Goal: Task Accomplishment & Management: Complete application form

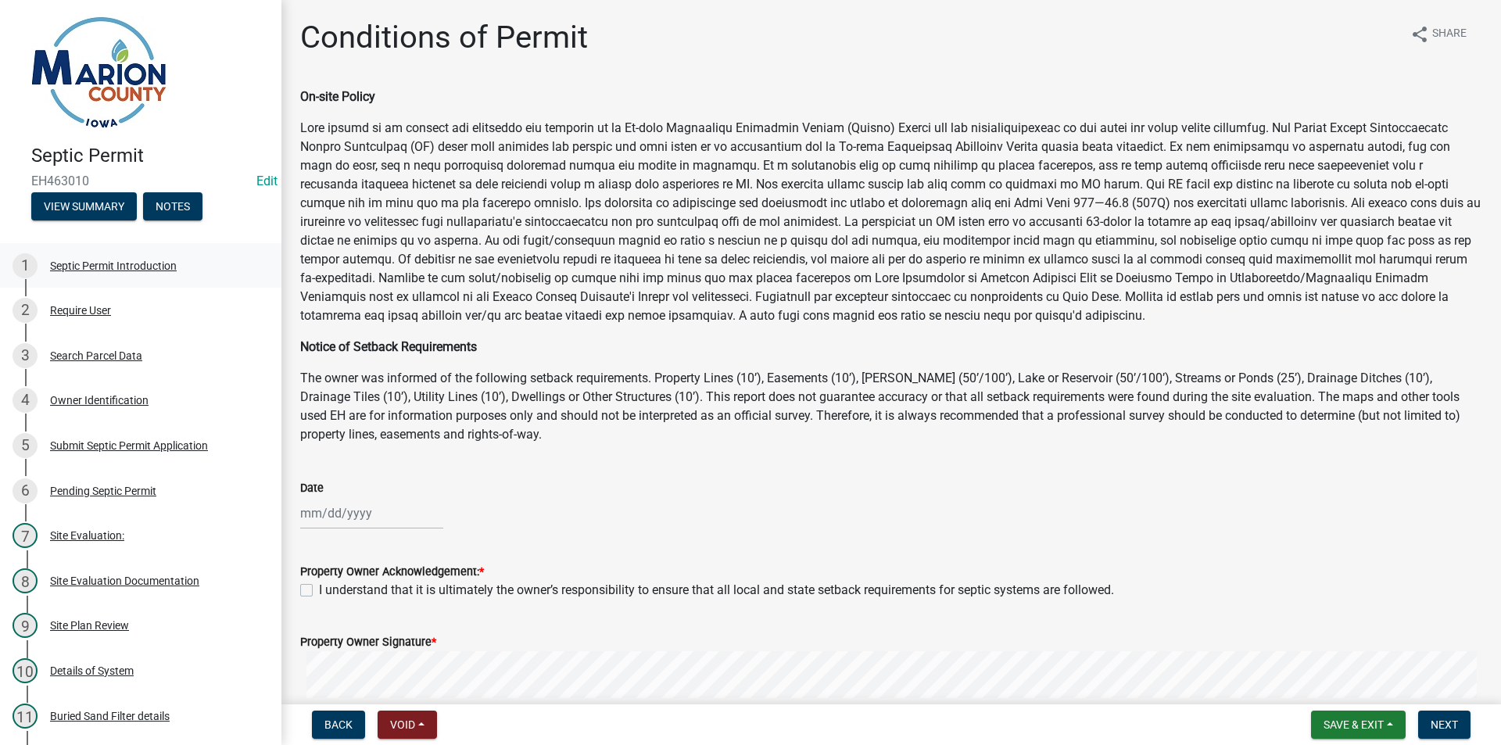
click at [133, 257] on div "1 Septic Permit Introduction" at bounding box center [135, 265] width 244 height 25
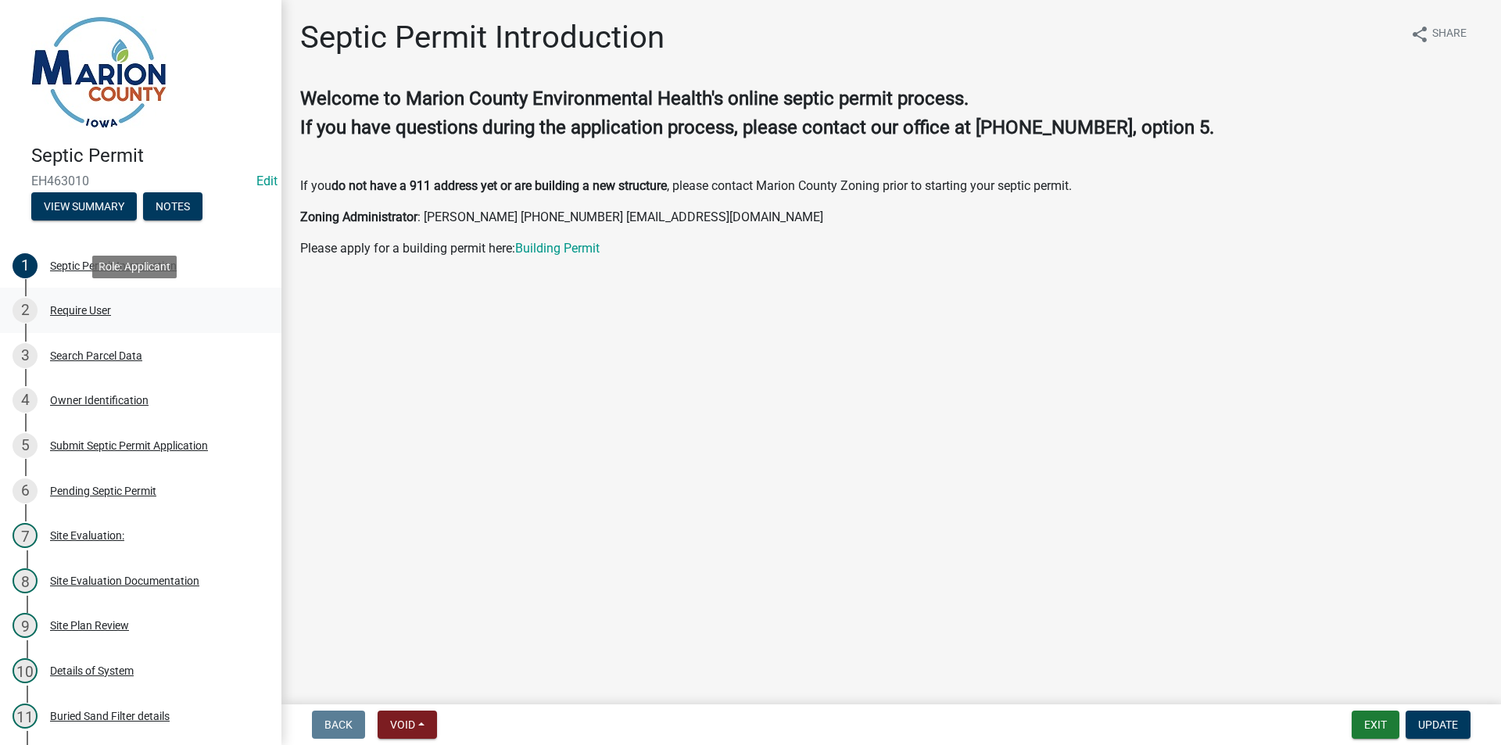
click at [90, 305] on div "Require User" at bounding box center [80, 310] width 61 height 11
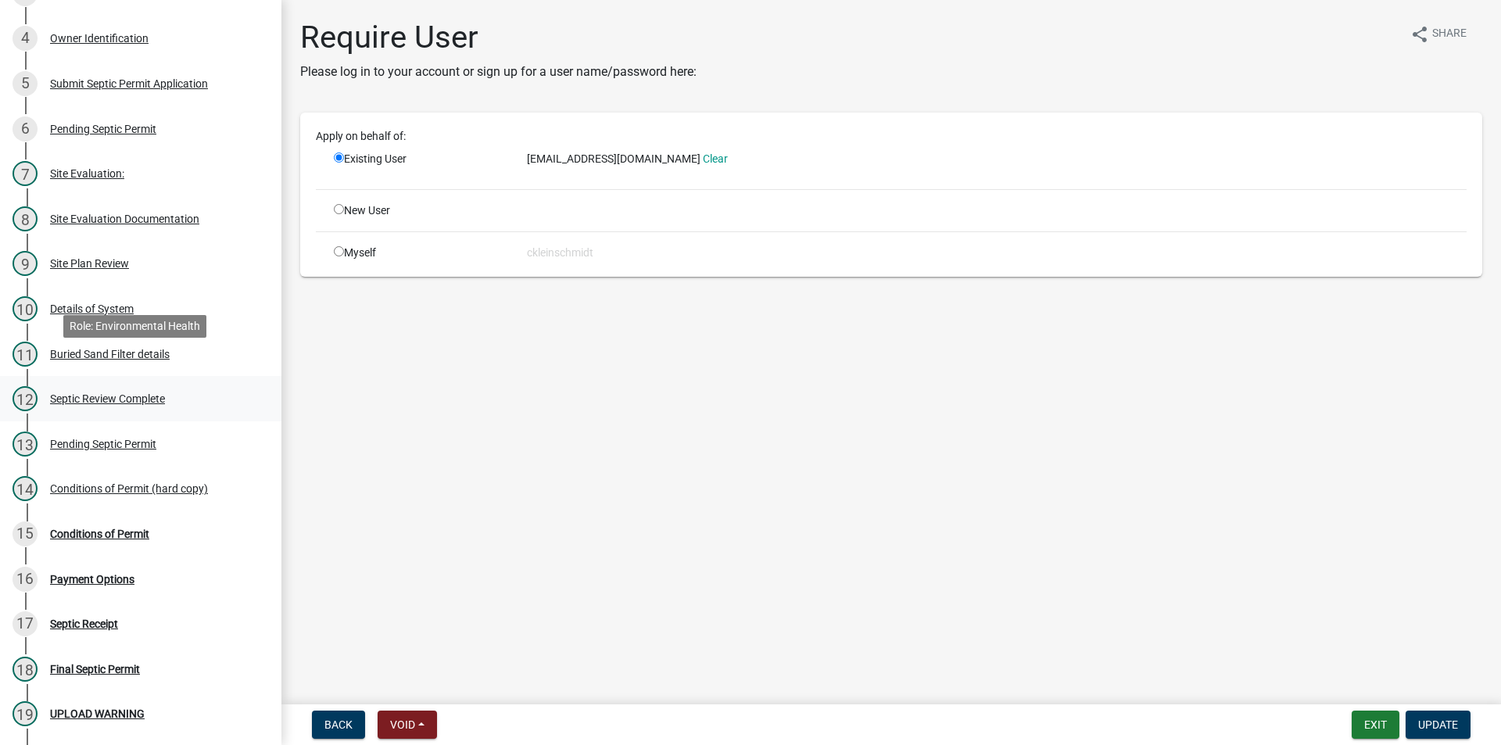
scroll to position [391, 0]
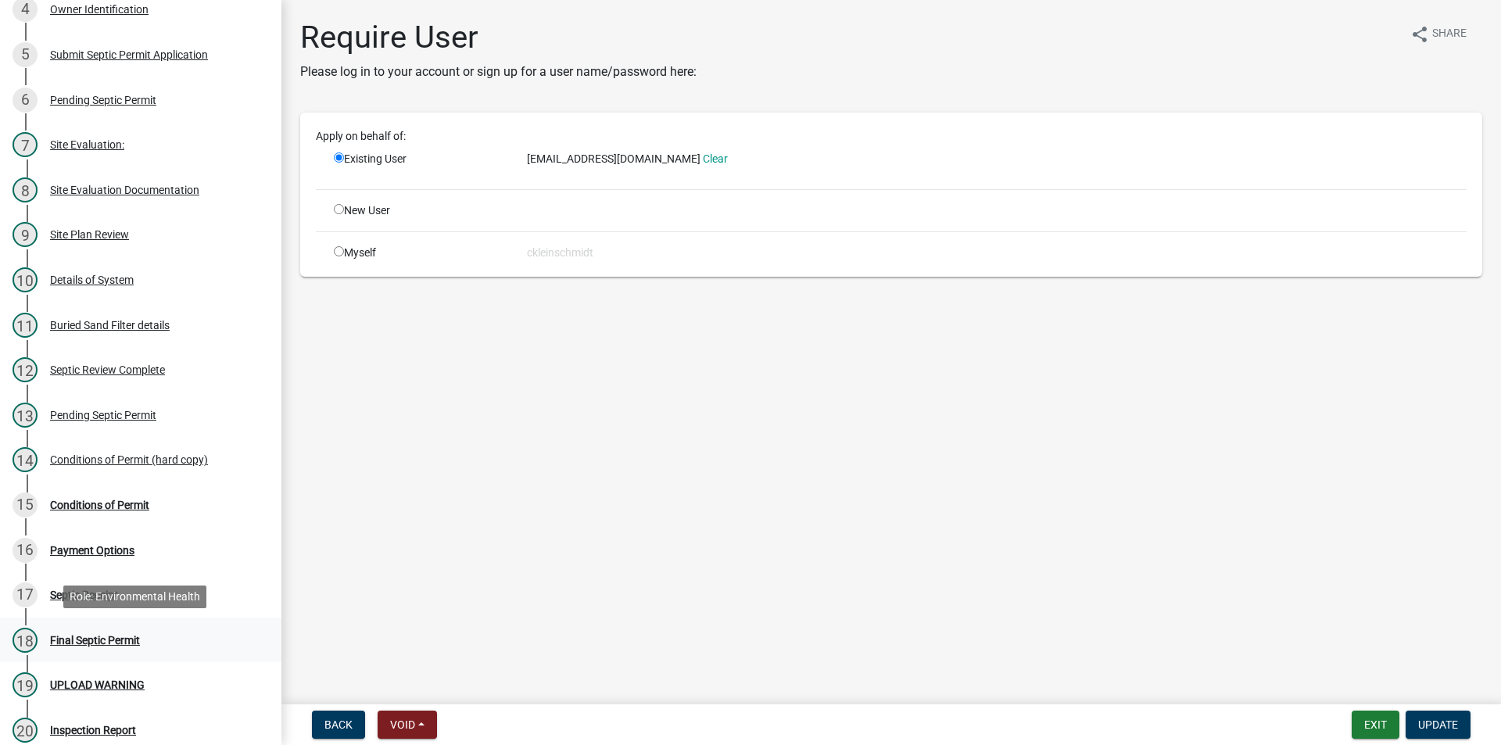
click at [56, 647] on div "18 Final Septic Permit" at bounding box center [135, 640] width 244 height 25
click at [121, 451] on div "14 Conditions of Permit (hard copy)" at bounding box center [135, 459] width 244 height 25
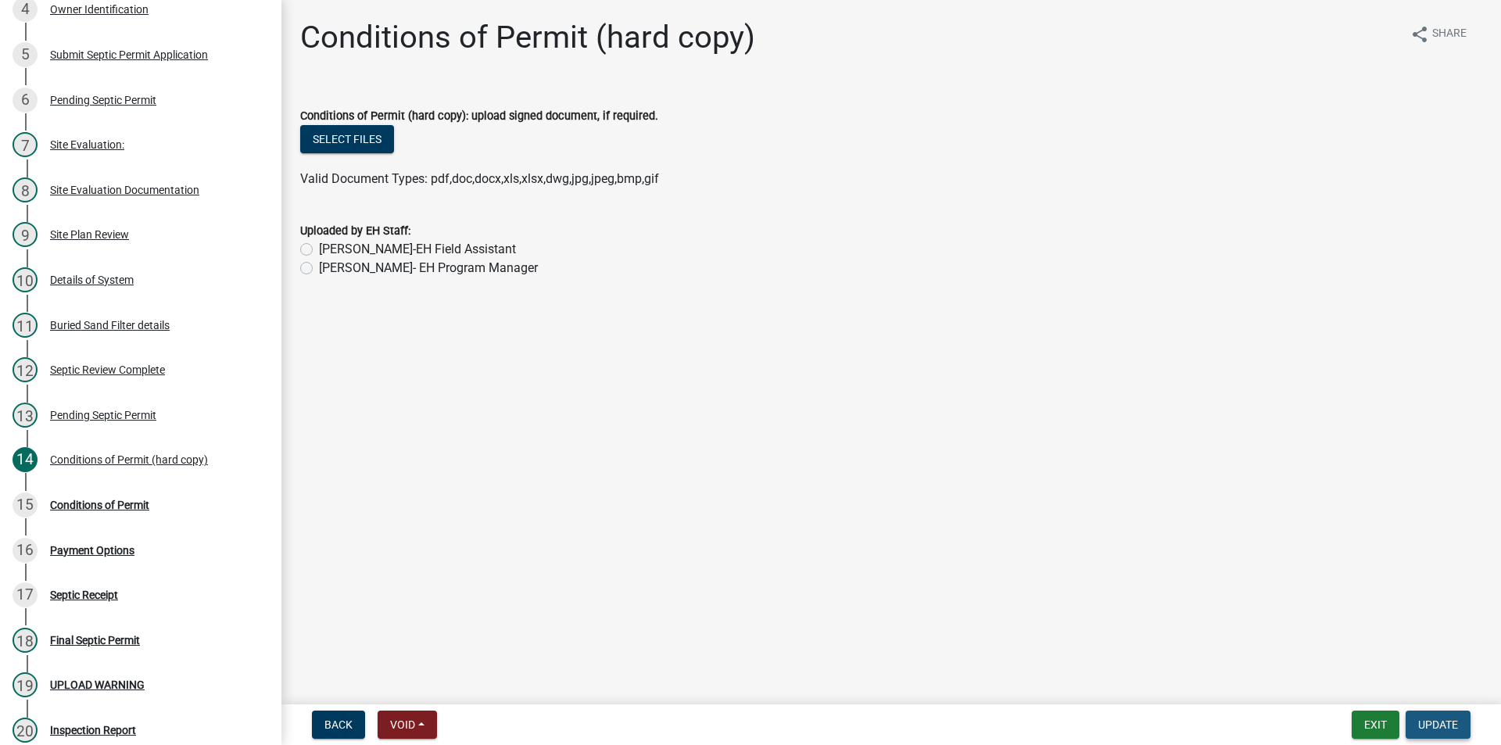
click at [1418, 726] on span "Update" at bounding box center [1438, 725] width 40 height 13
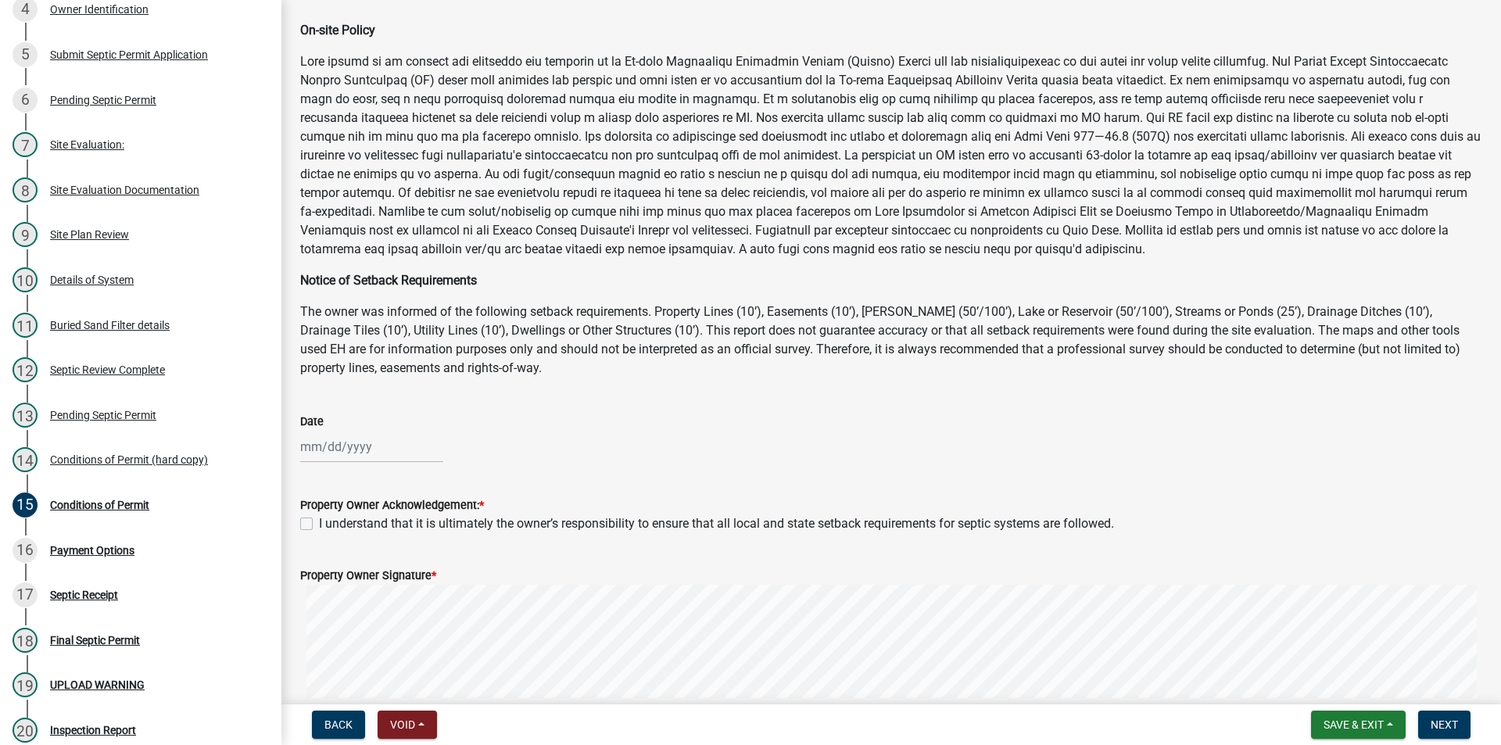
scroll to position [156, 0]
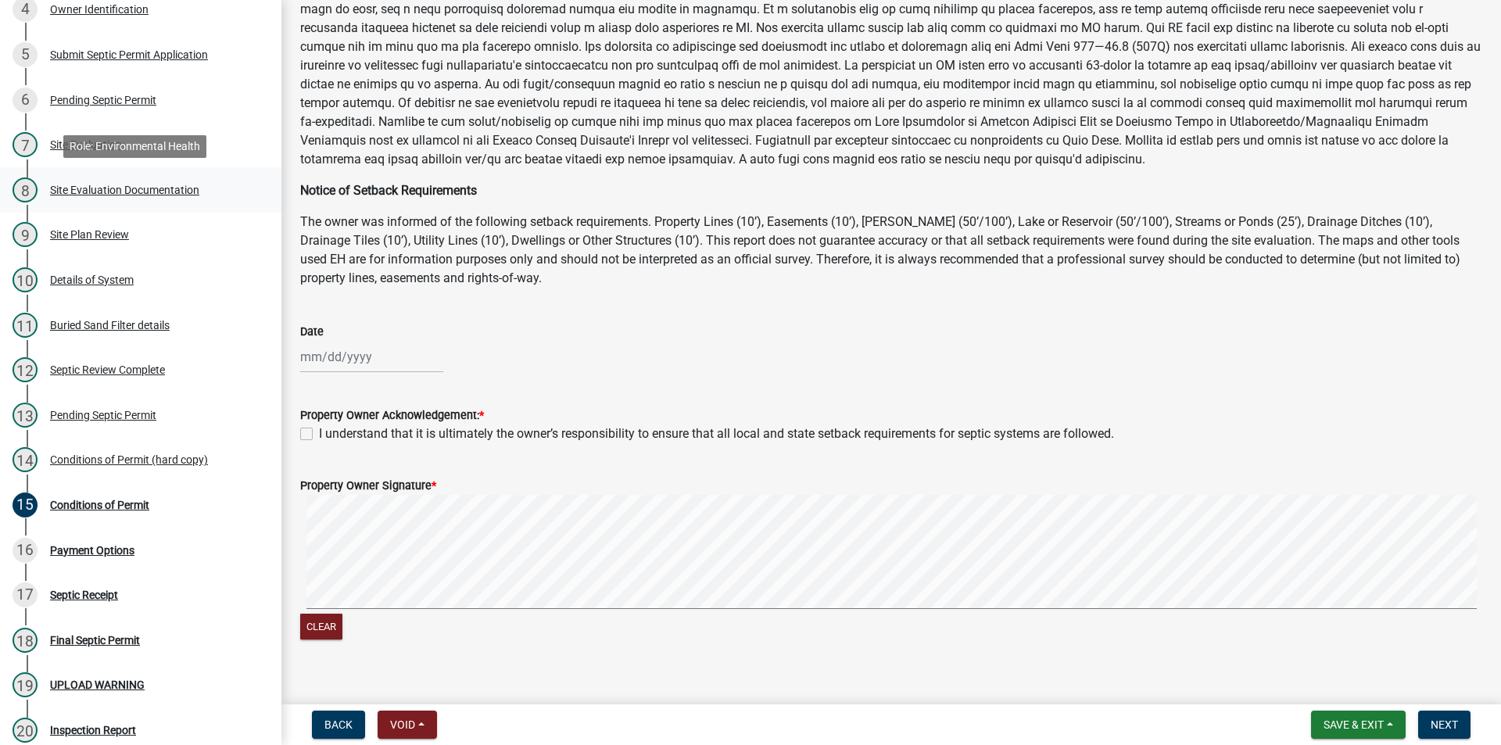
click at [138, 178] on div "8 Site Evaluation Documentation" at bounding box center [135, 189] width 244 height 25
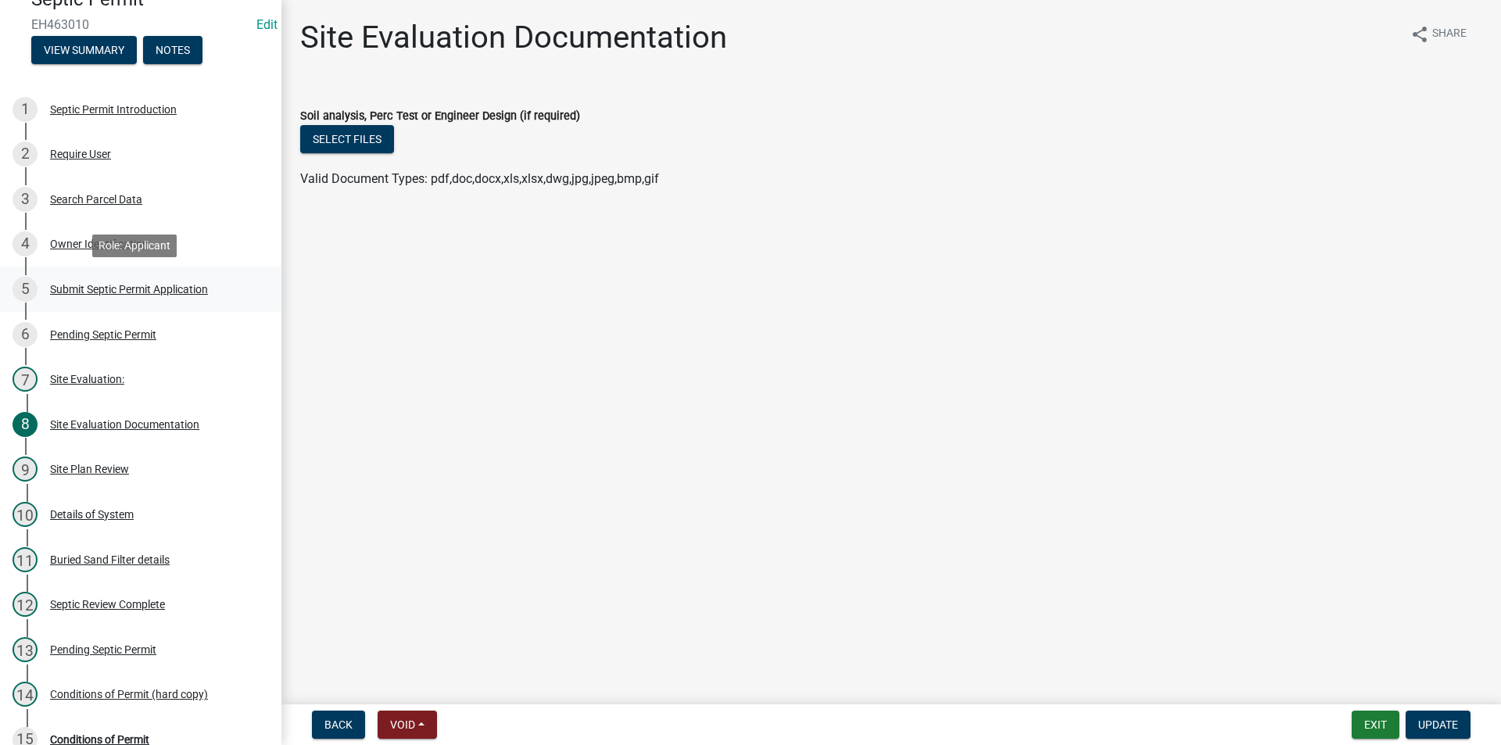
click at [127, 284] on div "Submit Septic Permit Application" at bounding box center [129, 289] width 158 height 11
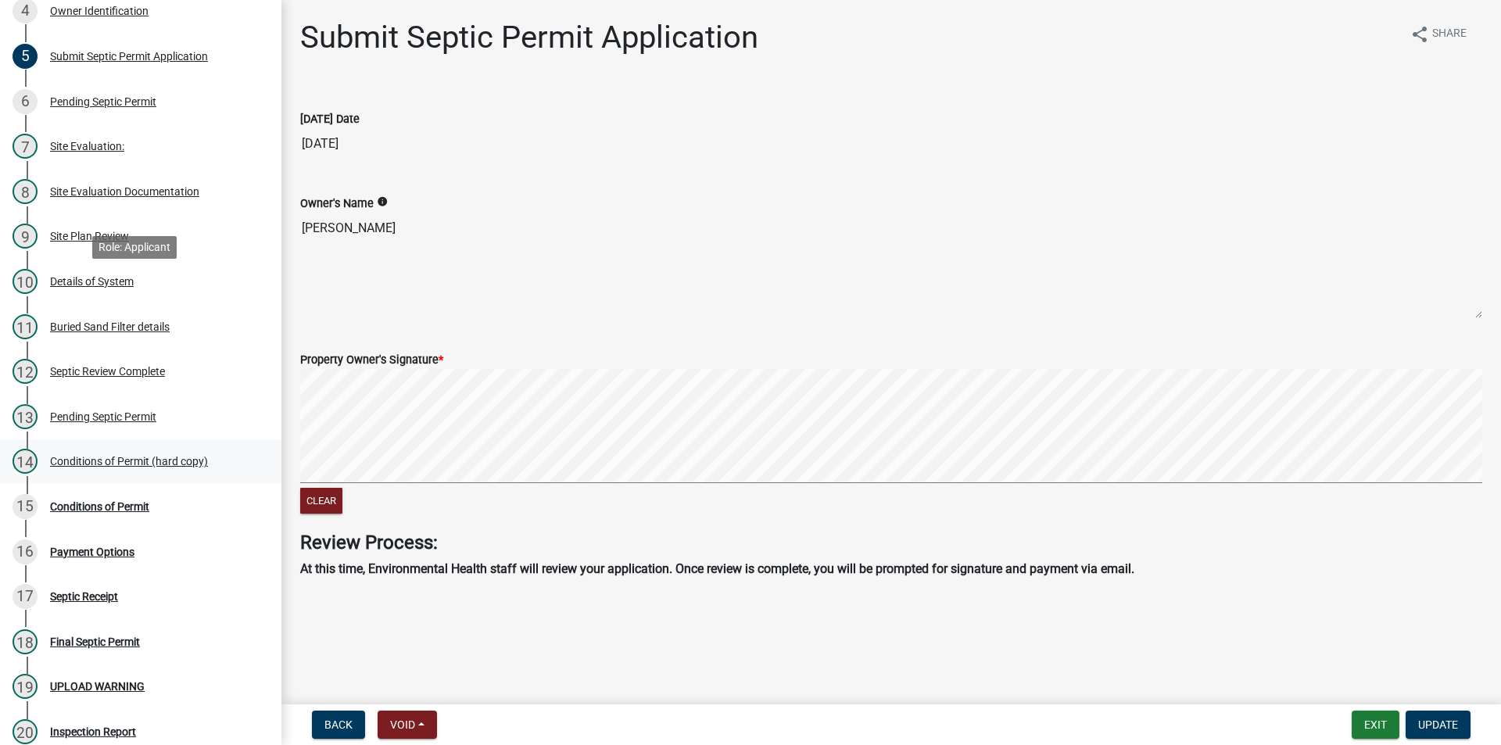
scroll to position [469, 0]
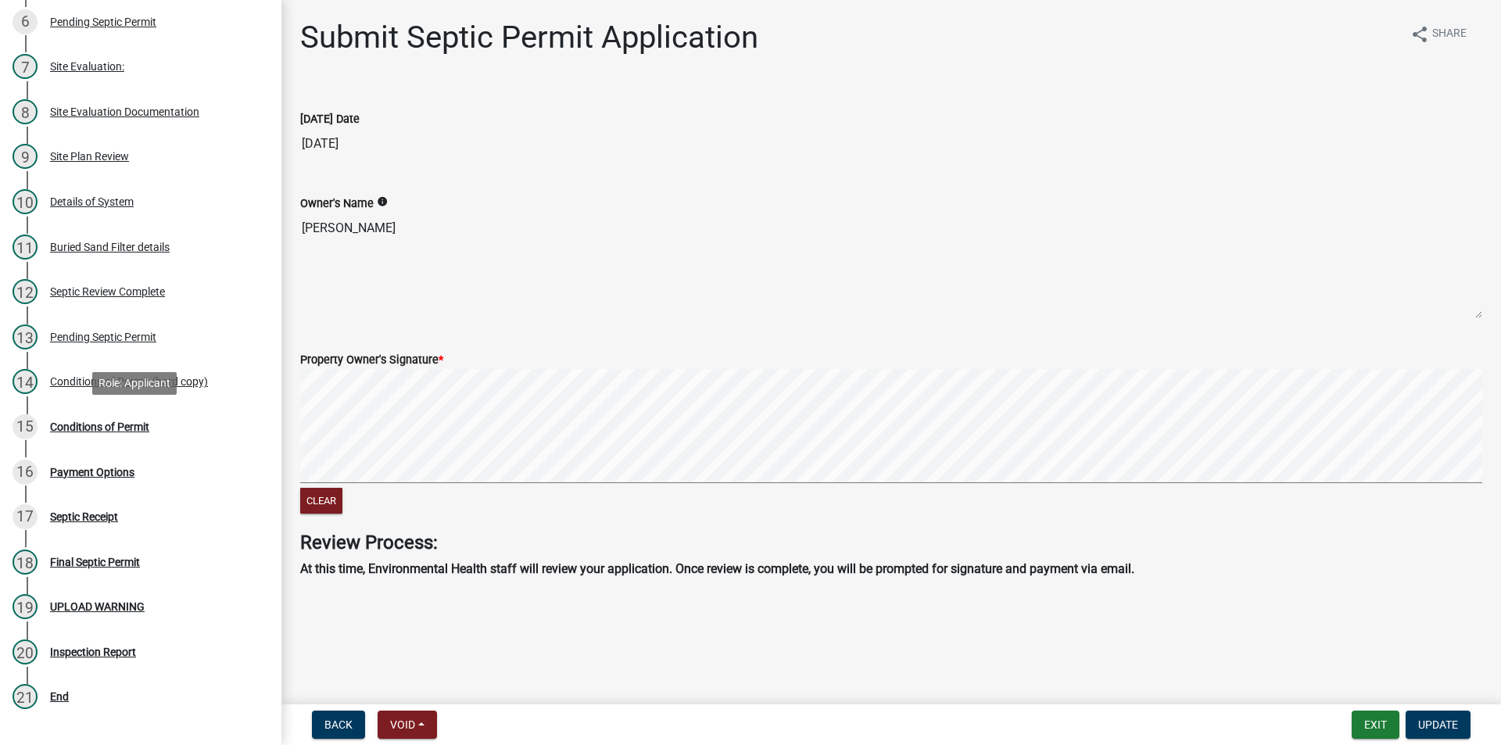
click at [94, 428] on div "Conditions of Permit" at bounding box center [99, 426] width 99 height 11
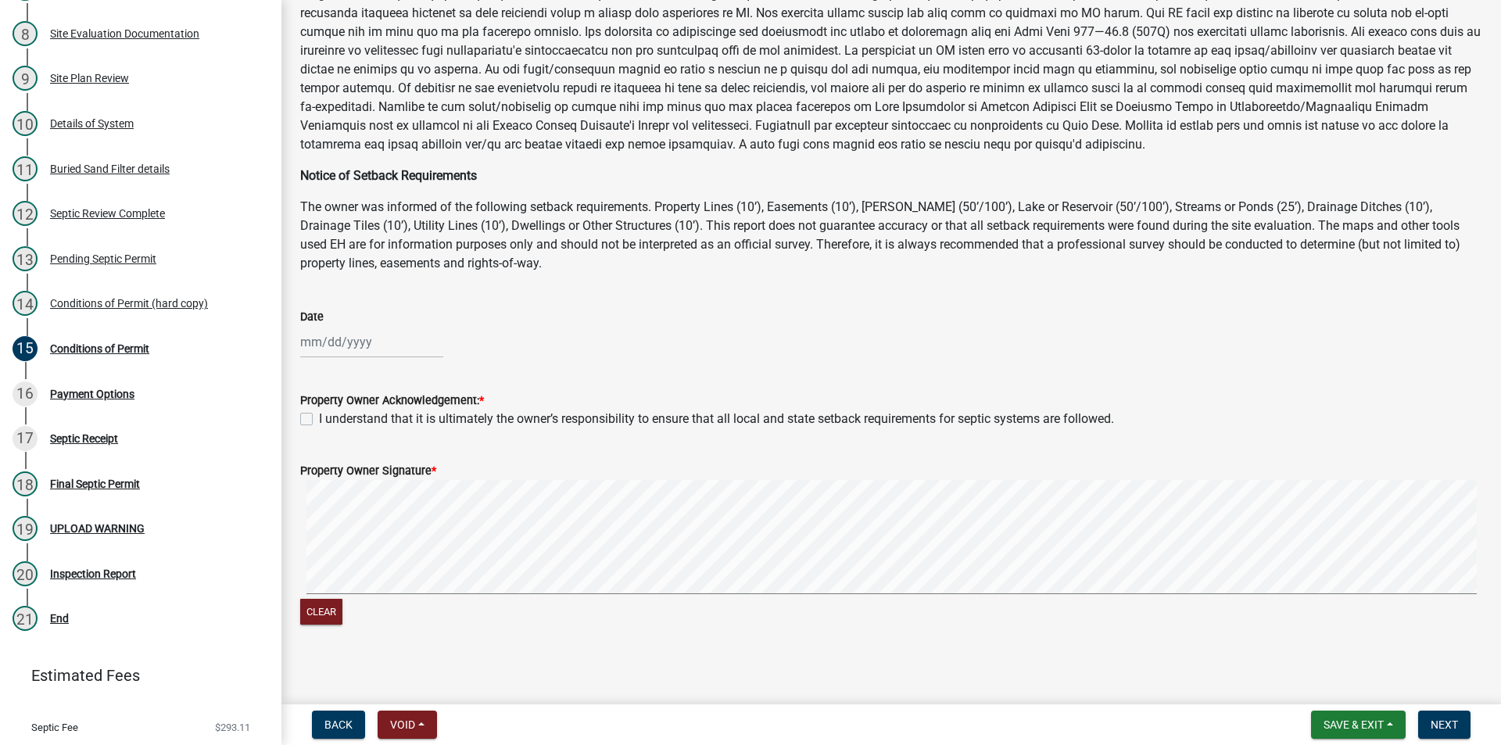
scroll to position [177, 0]
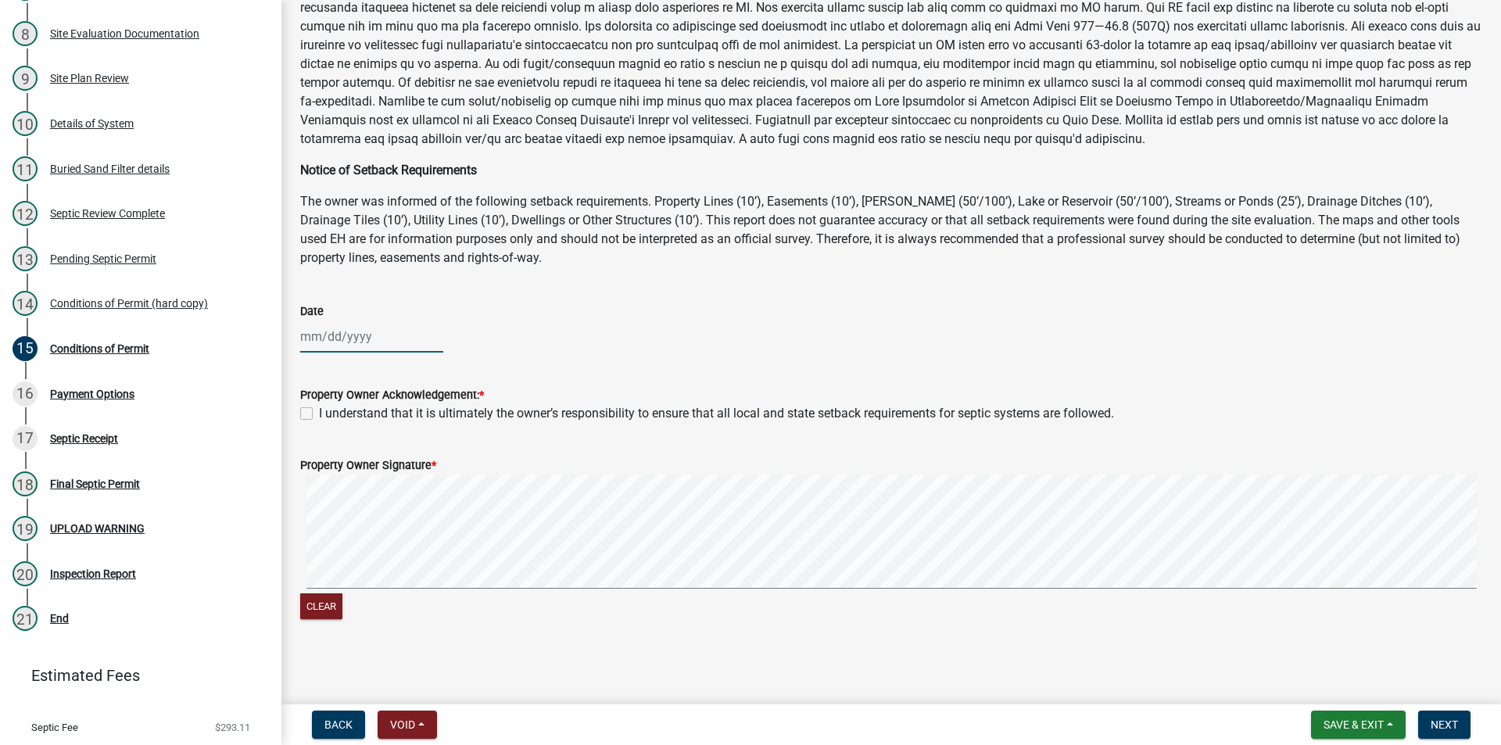
click at [325, 339] on div at bounding box center [371, 337] width 143 height 32
select select "8"
select select "2025"
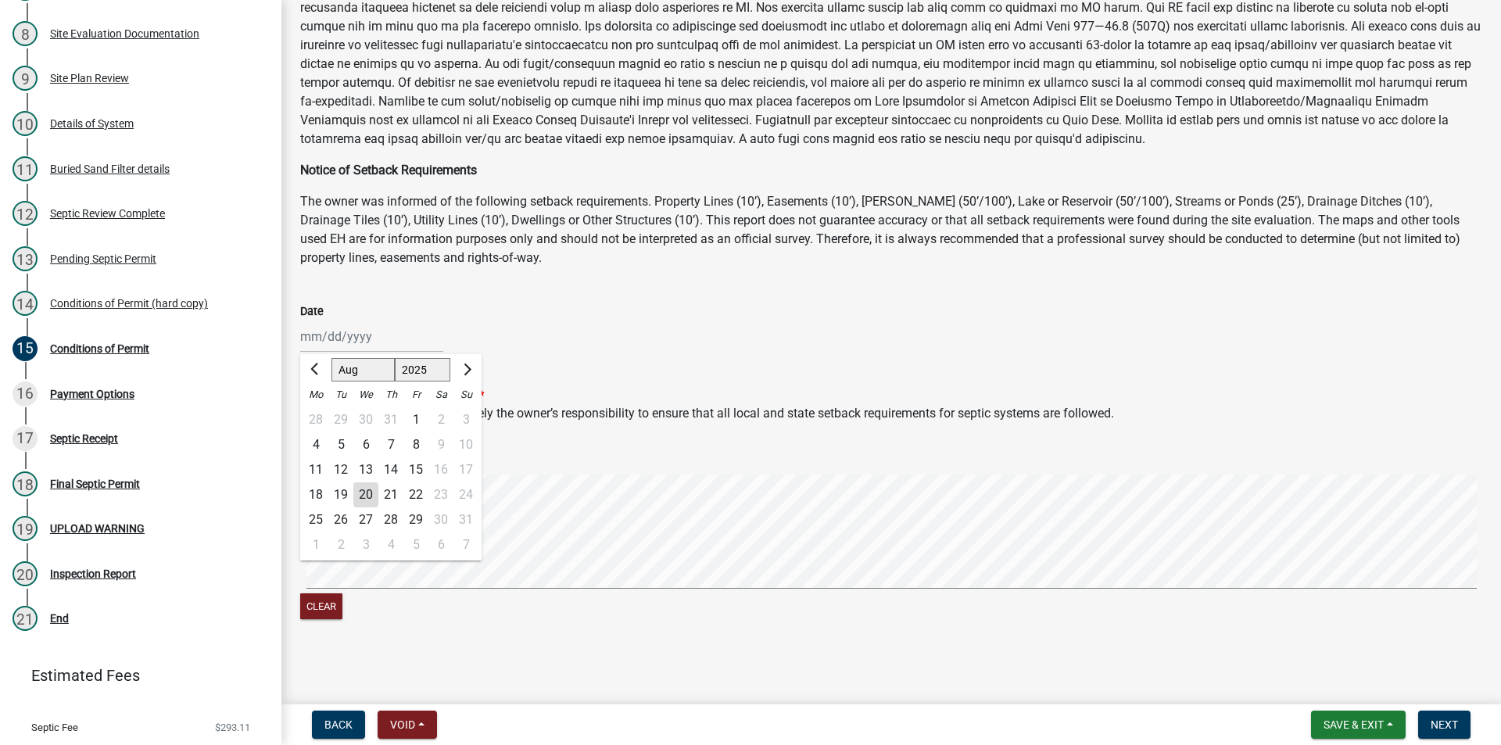
click at [368, 493] on div "20" at bounding box center [365, 494] width 25 height 25
type input "[DATE]"
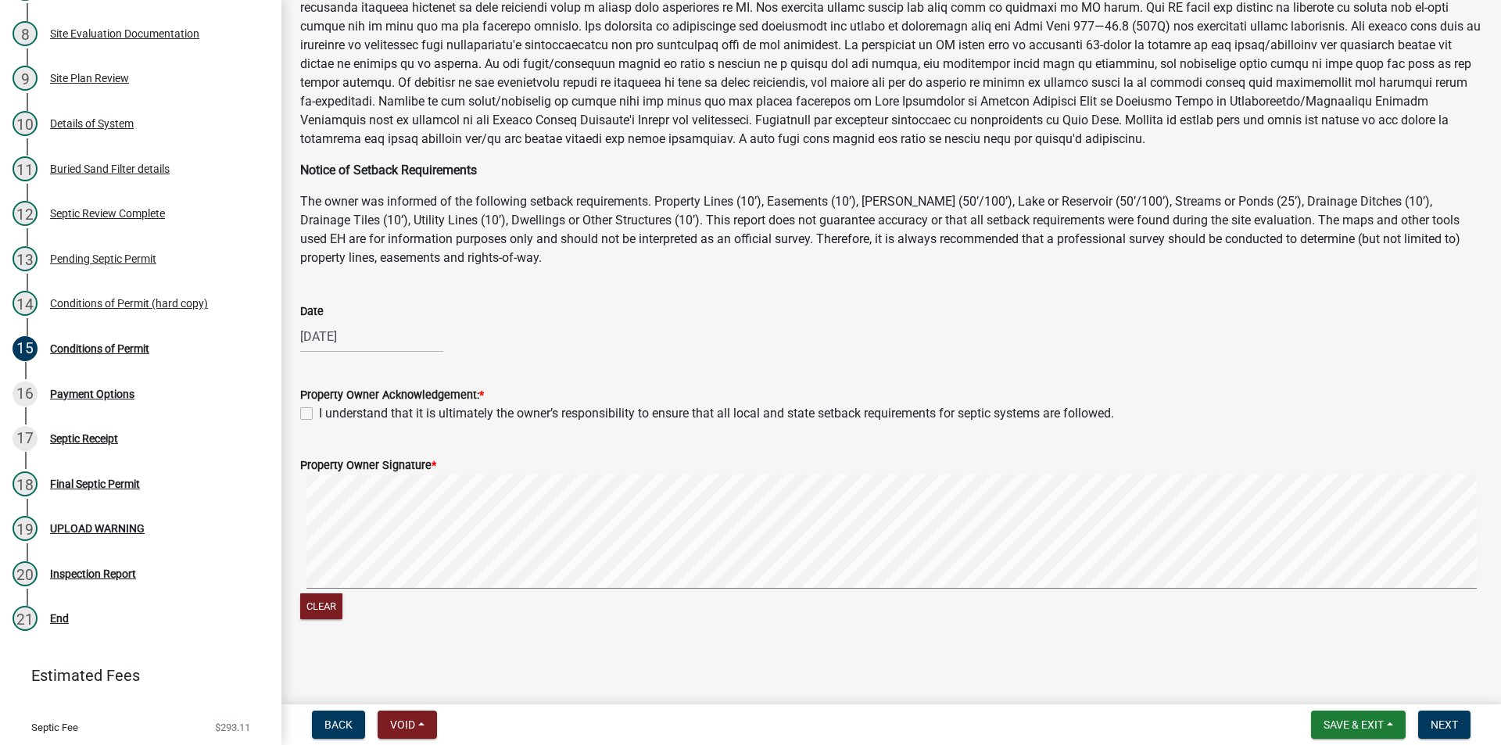
click at [377, 407] on label "I understand that it is ultimately the owner’s responsibility to ensure that al…" at bounding box center [716, 413] width 795 height 19
click at [329, 407] on input "I understand that it is ultimately the owner’s responsibility to ensure that al…" at bounding box center [324, 409] width 10 height 10
checkbox input "true"
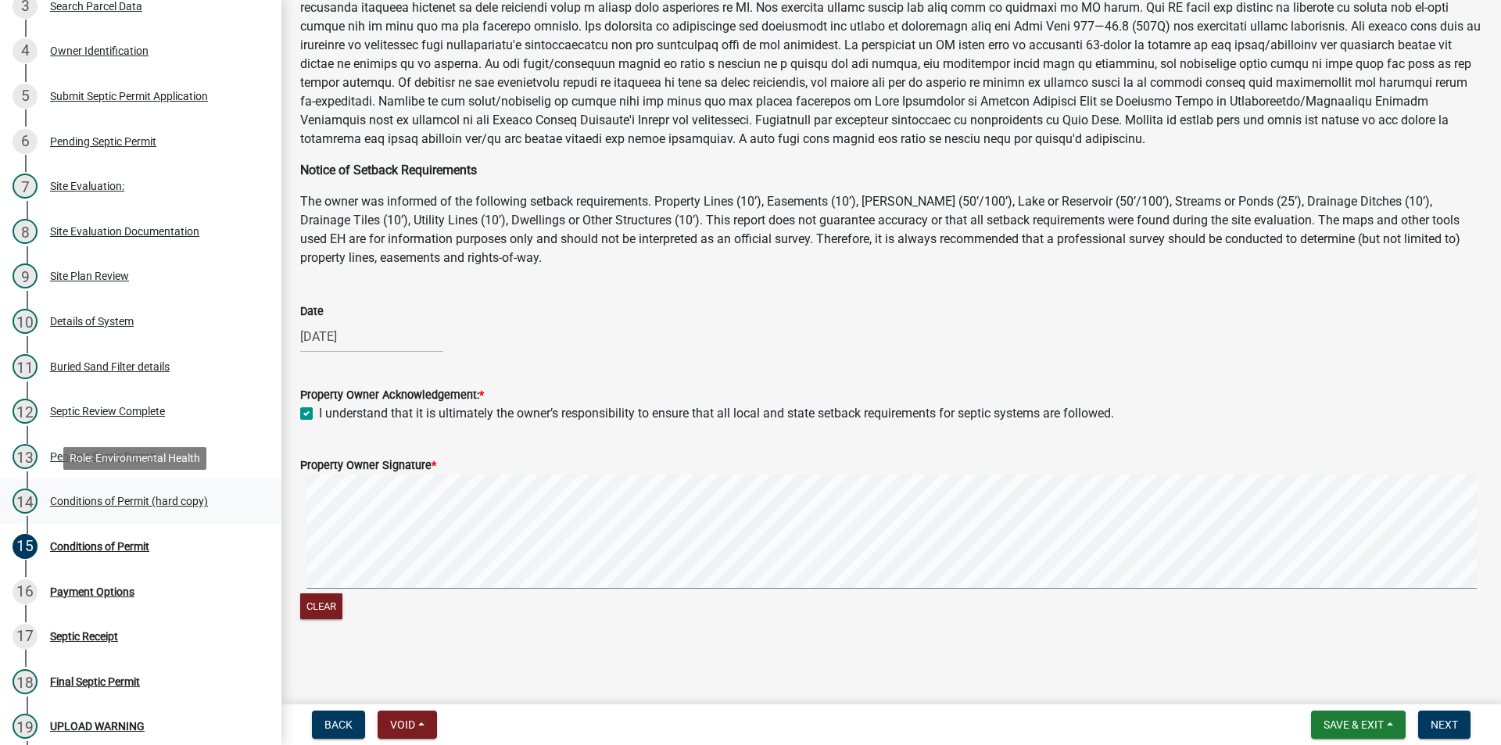
scroll to position [235, 0]
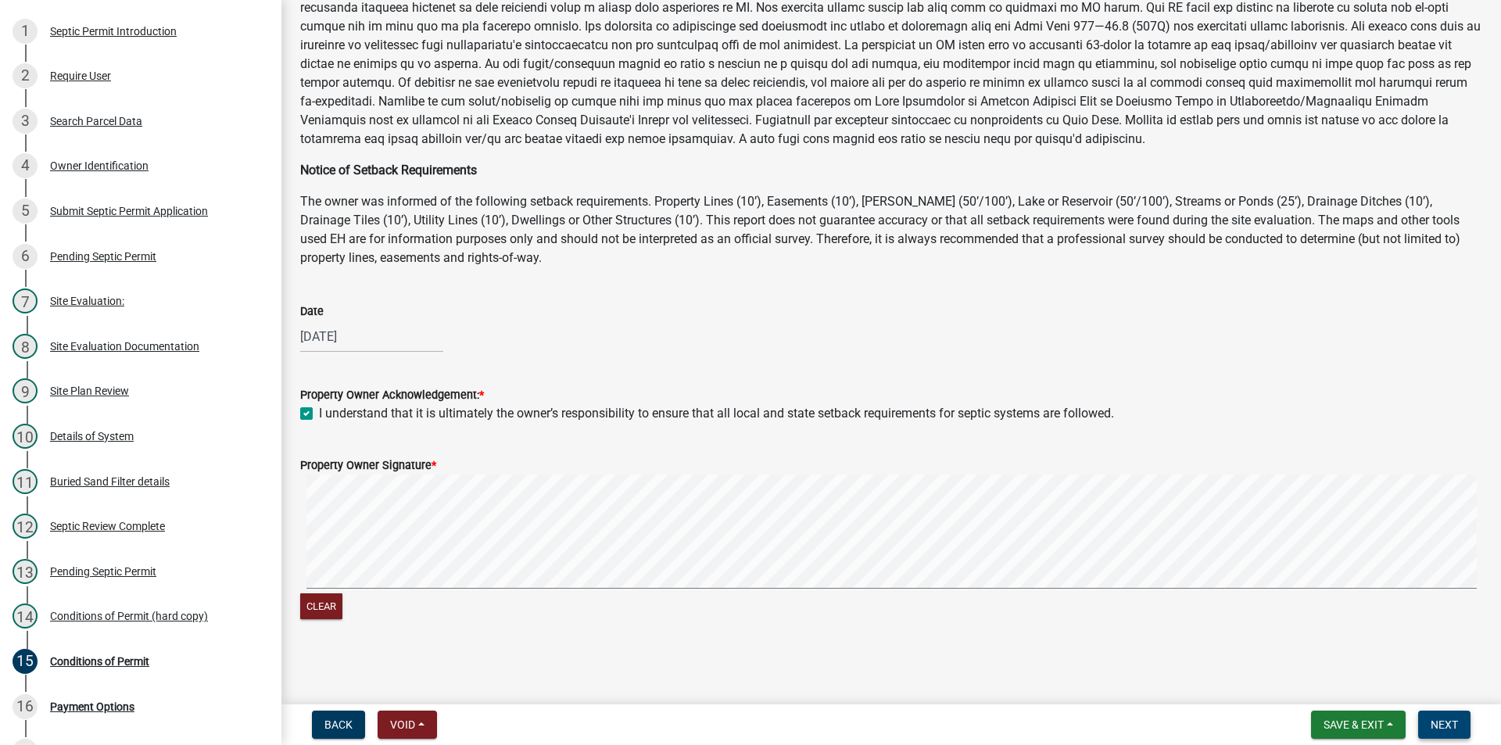
click at [1442, 723] on span "Next" at bounding box center [1444, 725] width 27 height 13
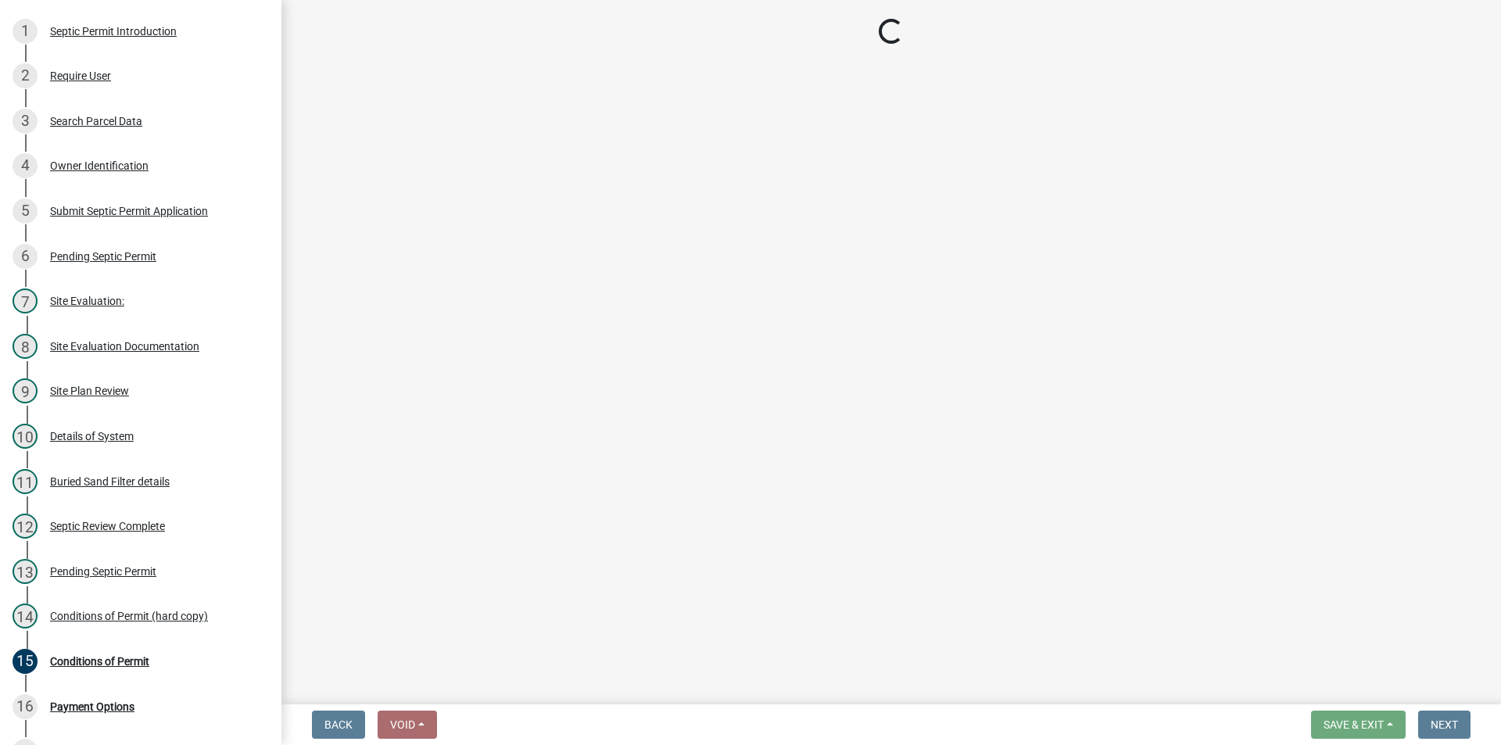
select select "3: 3"
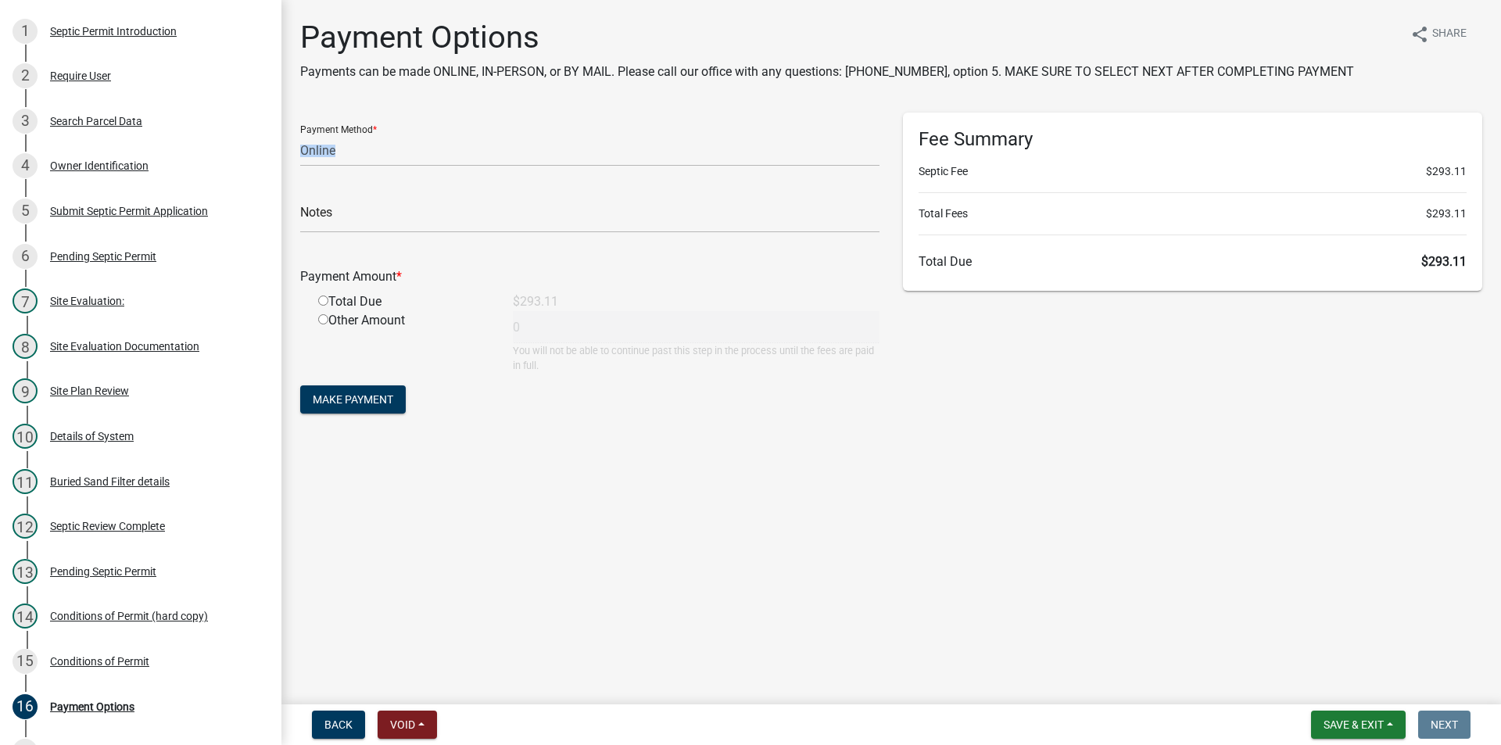
click at [400, 166] on form "Payment Method * Credit Card POS Check Cash Online Notes Payment Amount * Total…" at bounding box center [589, 265] width 579 height 305
click at [390, 156] on select "Credit Card POS Check Cash Online" at bounding box center [589, 150] width 579 height 32
click at [741, 514] on main "Payment Options Payments can be made ONLINE, IN-PERSON, or BY MAIL. Please call…" at bounding box center [891, 349] width 1220 height 698
click at [381, 158] on select "Credit Card POS Check Cash Online" at bounding box center [589, 150] width 579 height 32
click at [662, 527] on main "Payment Options Payments can be made ONLINE, IN-PERSON, or BY MAIL. Please call…" at bounding box center [891, 349] width 1220 height 698
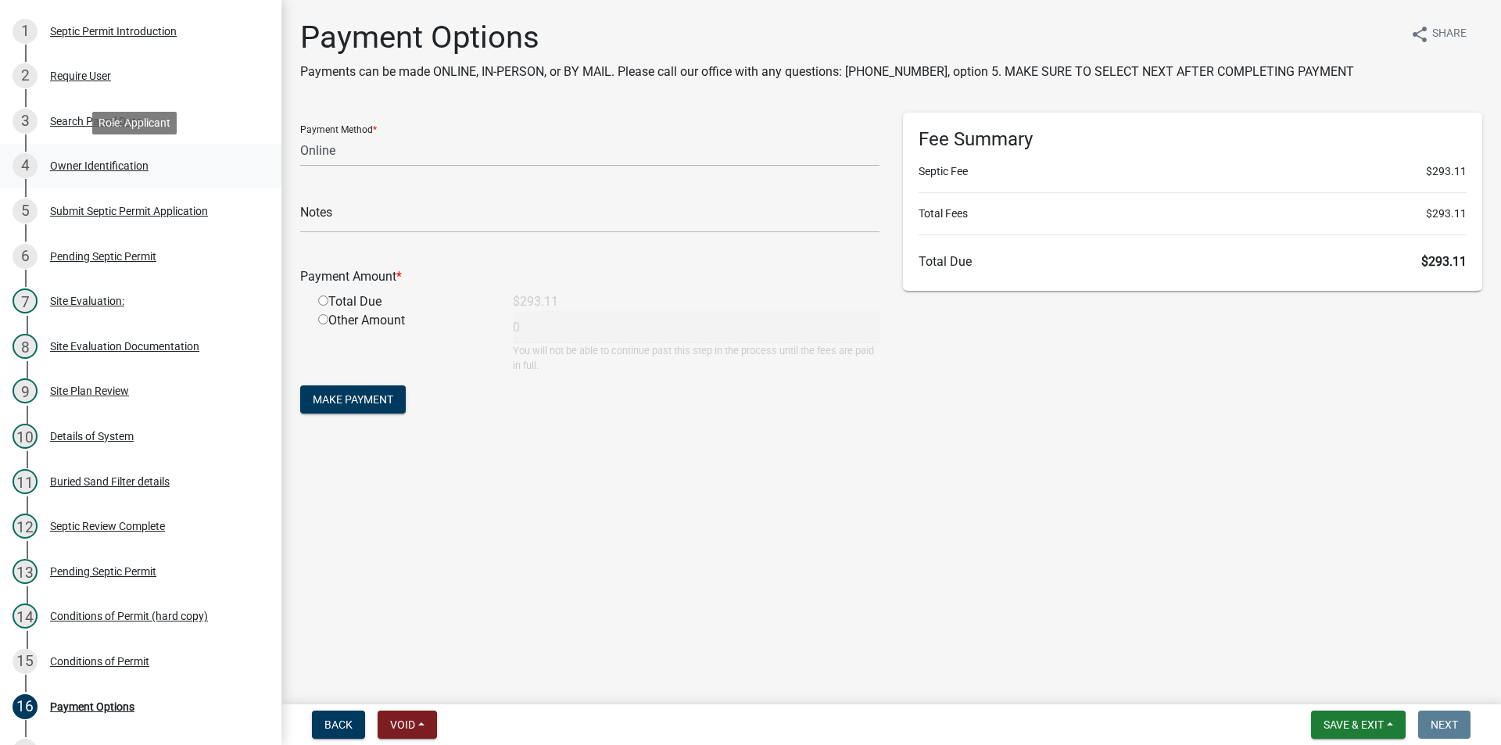
click at [120, 176] on div "4 Owner Identification" at bounding box center [135, 165] width 244 height 25
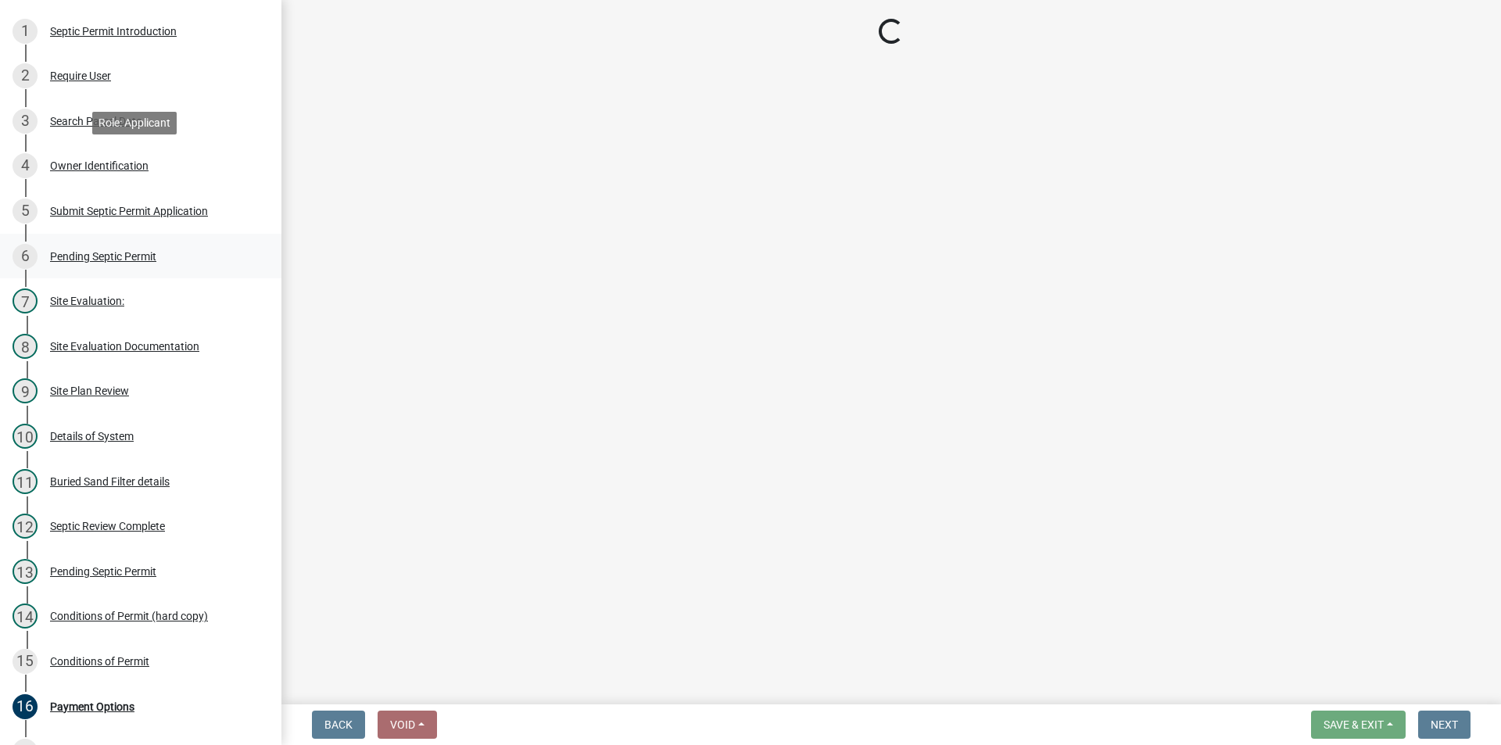
select select "c5aab0ae-c069-47d3-861d-b98f74819fd7"
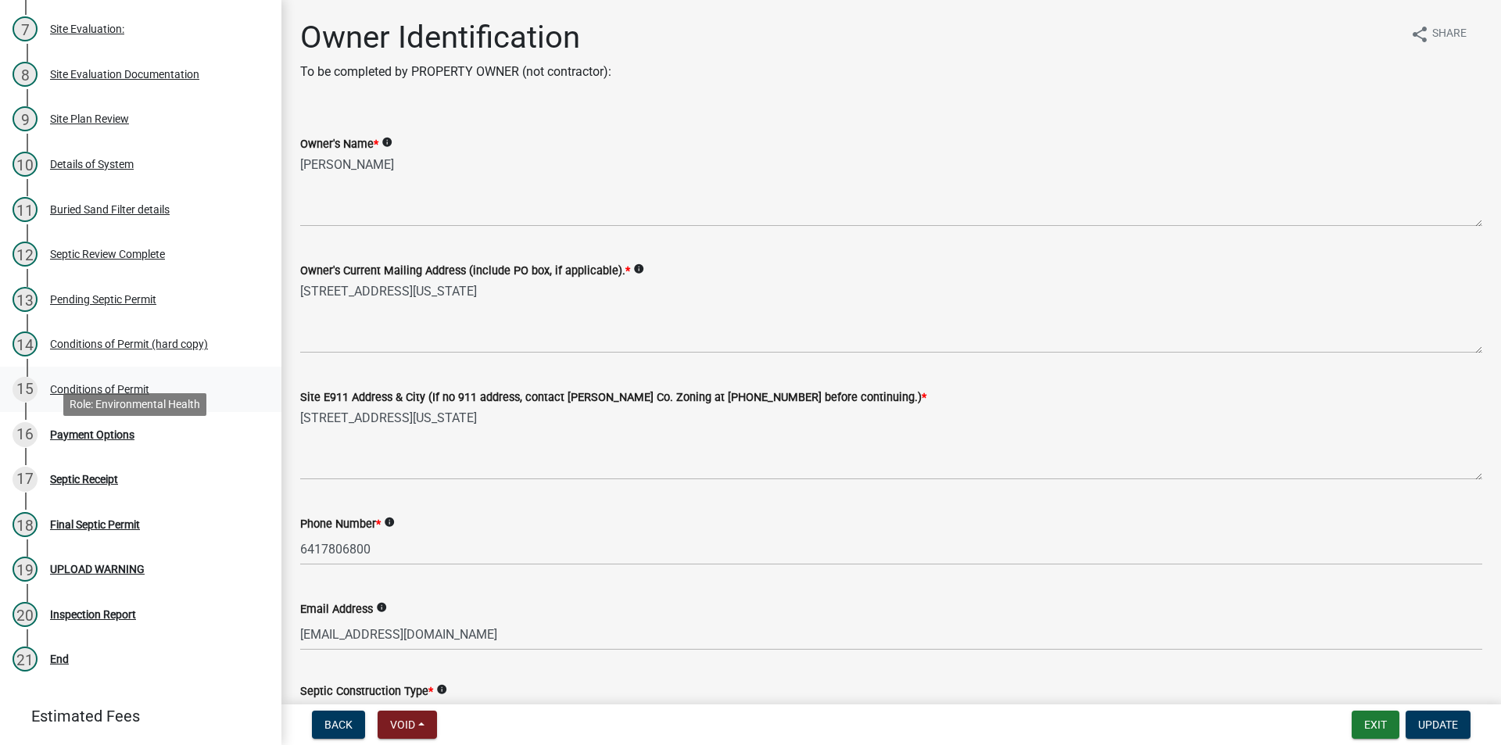
scroll to position [589, 0]
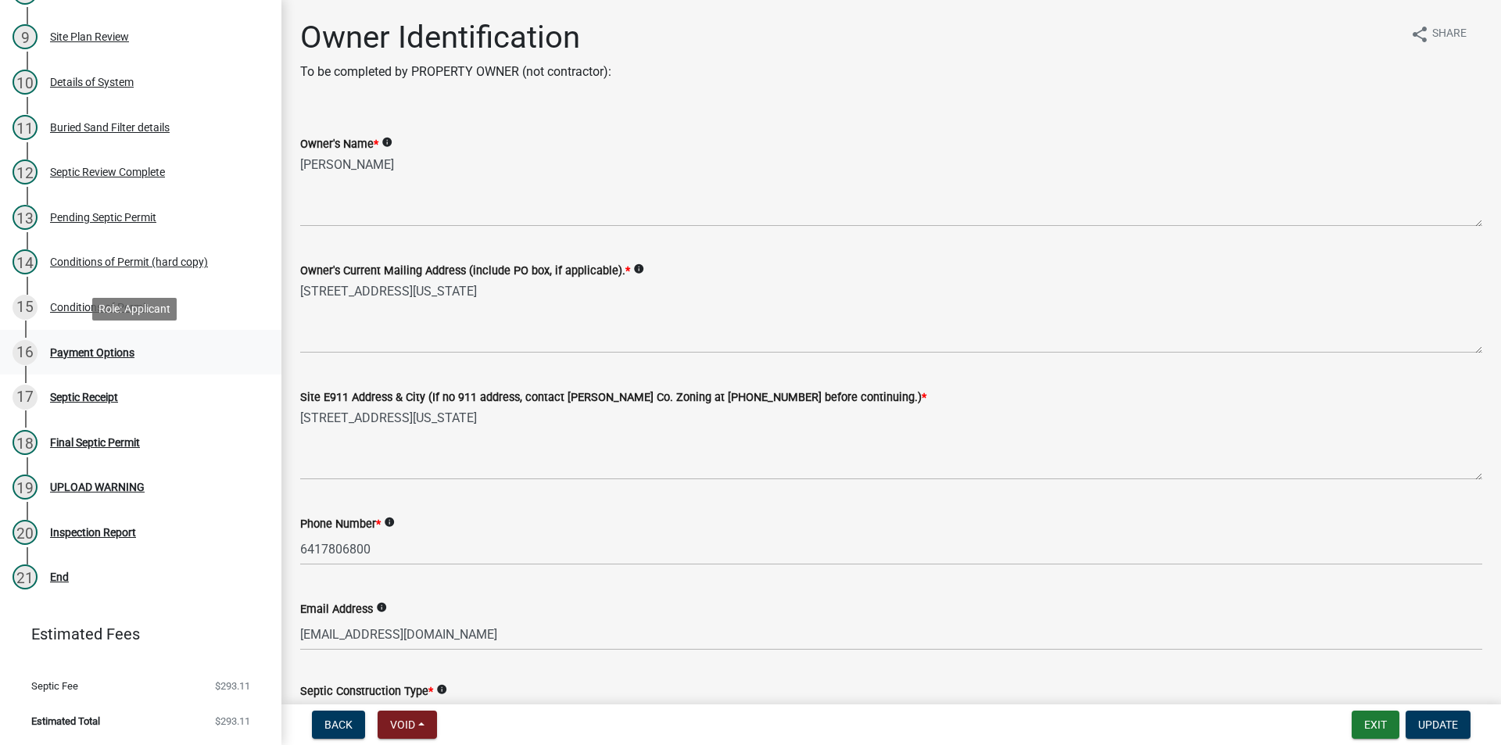
click at [95, 351] on div "Payment Options" at bounding box center [92, 352] width 84 height 11
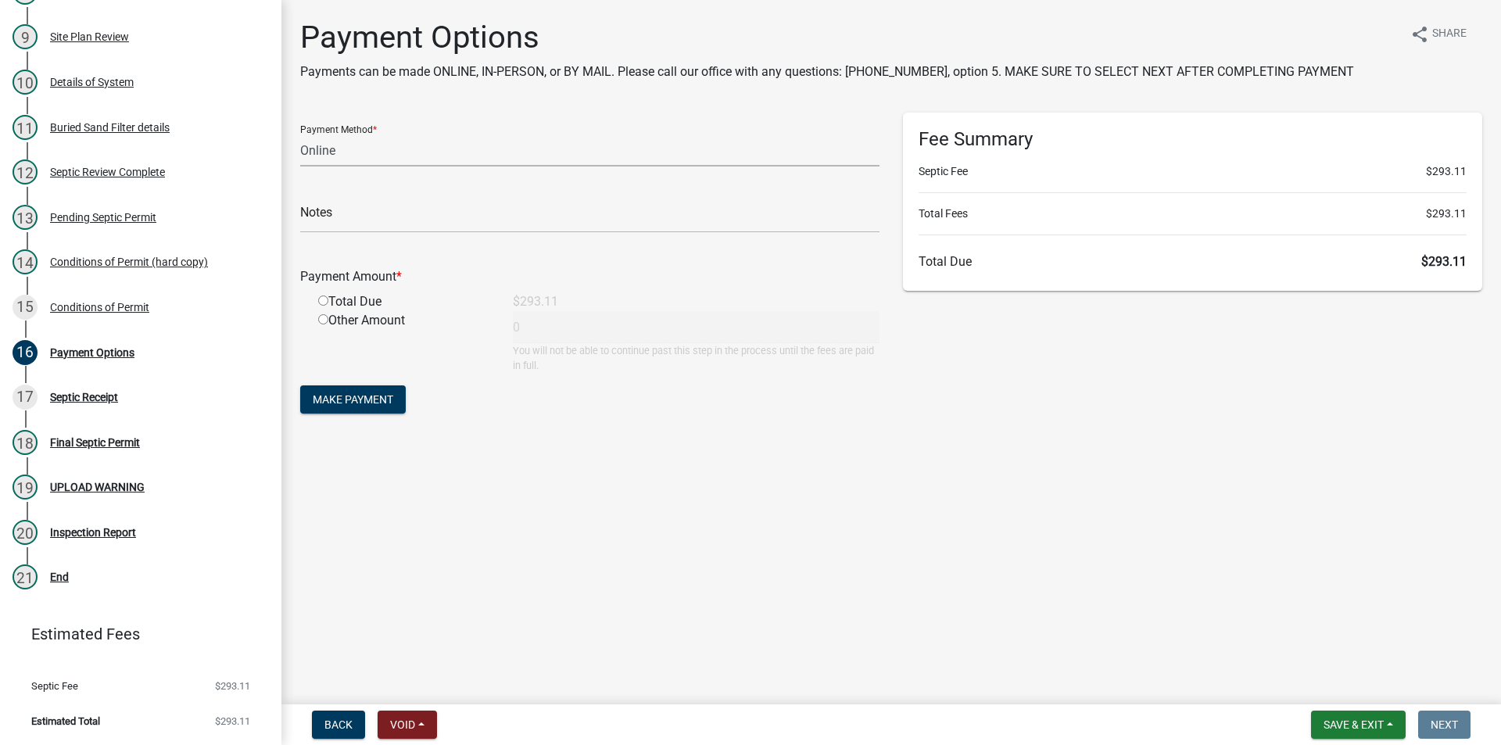
click at [489, 152] on select "Credit Card POS Check Cash Online" at bounding box center [589, 150] width 579 height 32
select select "0: 2"
click at [300, 134] on select "Credit Card POS Check Cash Online" at bounding box center [589, 150] width 579 height 32
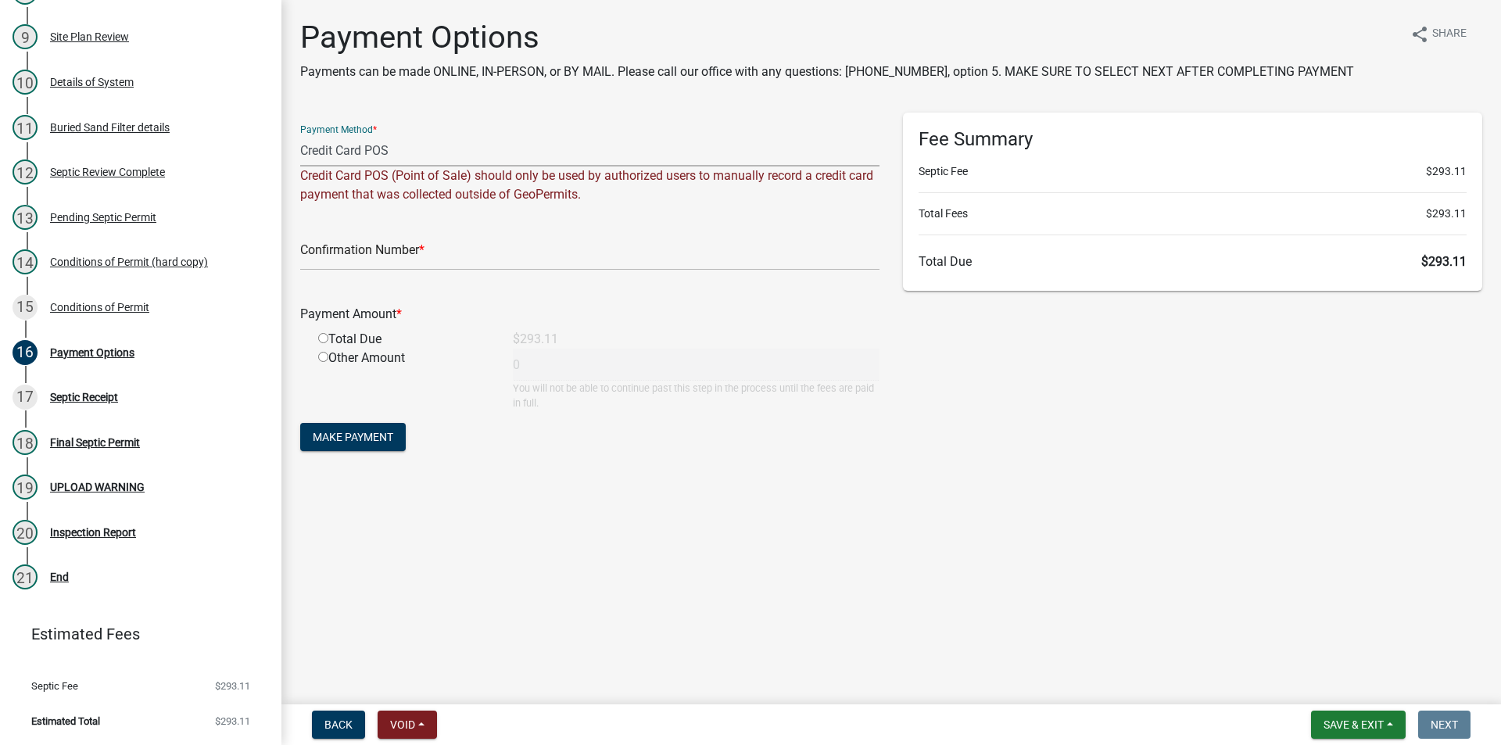
click at [385, 271] on form "Payment Method * Credit Card POS Check Cash Online Credit Card POS (Point of Sa…" at bounding box center [589, 284] width 579 height 342
click at [388, 260] on input "text" at bounding box center [589, 254] width 579 height 32
type input "100334453945"
click at [327, 339] on input "radio" at bounding box center [323, 338] width 10 height 10
radio input "true"
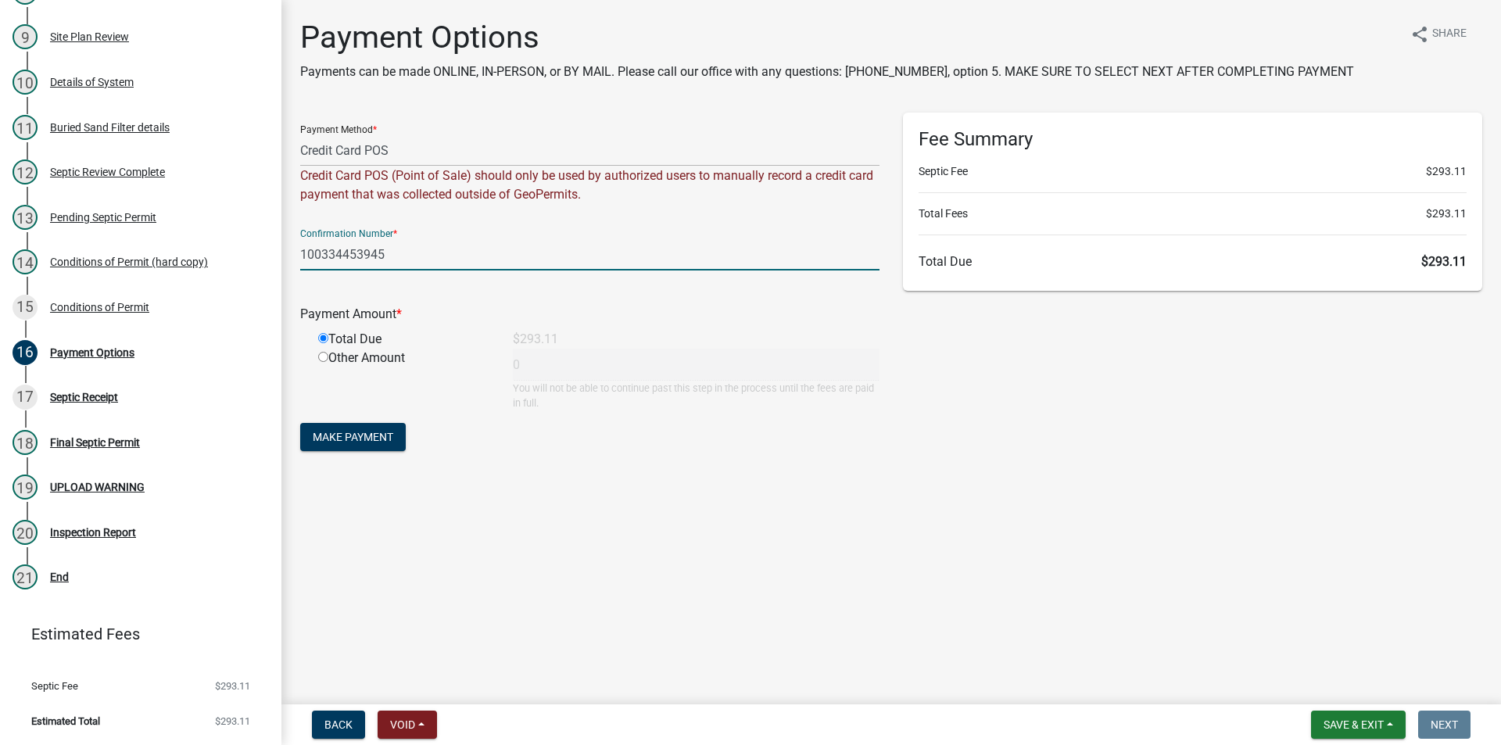
type input "293.11"
click at [378, 443] on span "Make Payment" at bounding box center [353, 437] width 81 height 13
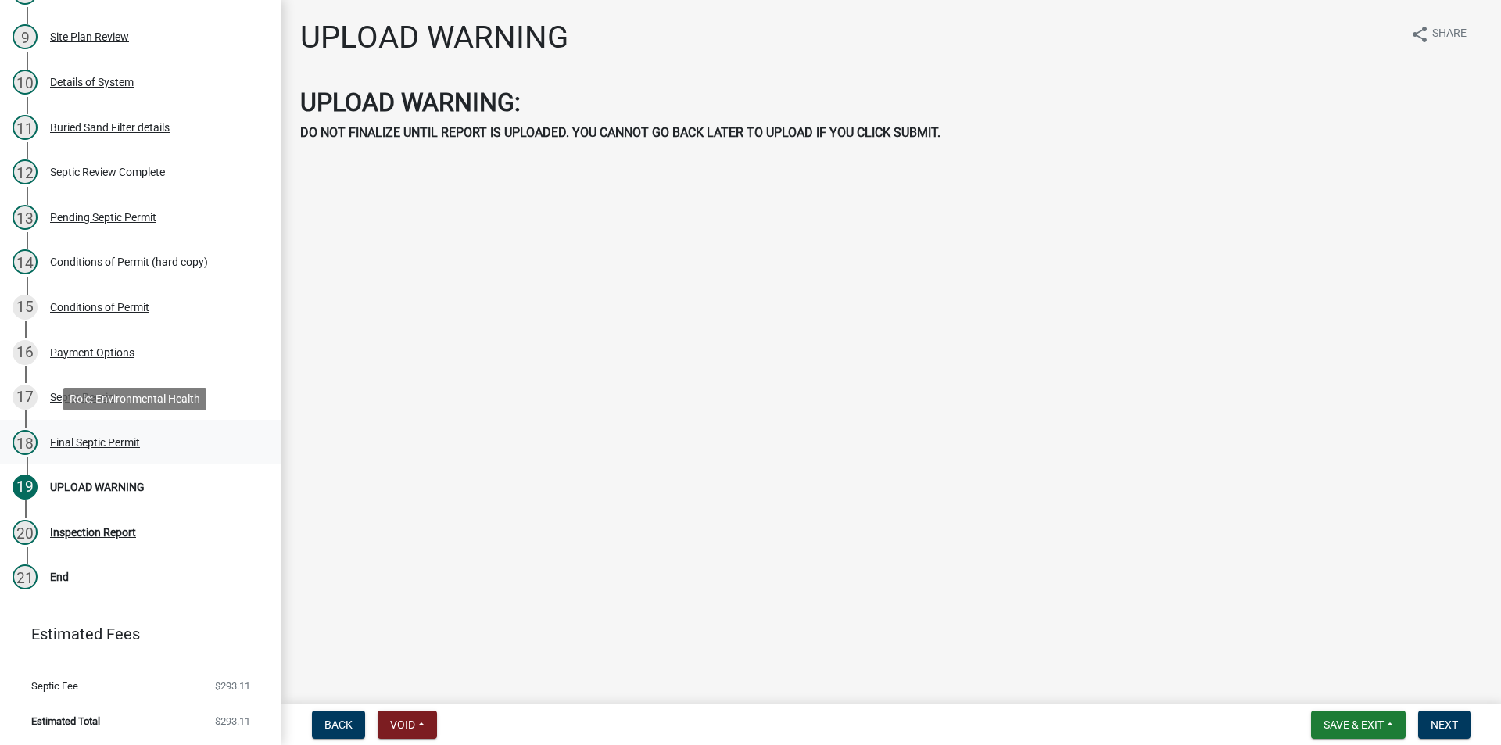
click at [131, 442] on div "Final Septic Permit" at bounding box center [95, 442] width 90 height 11
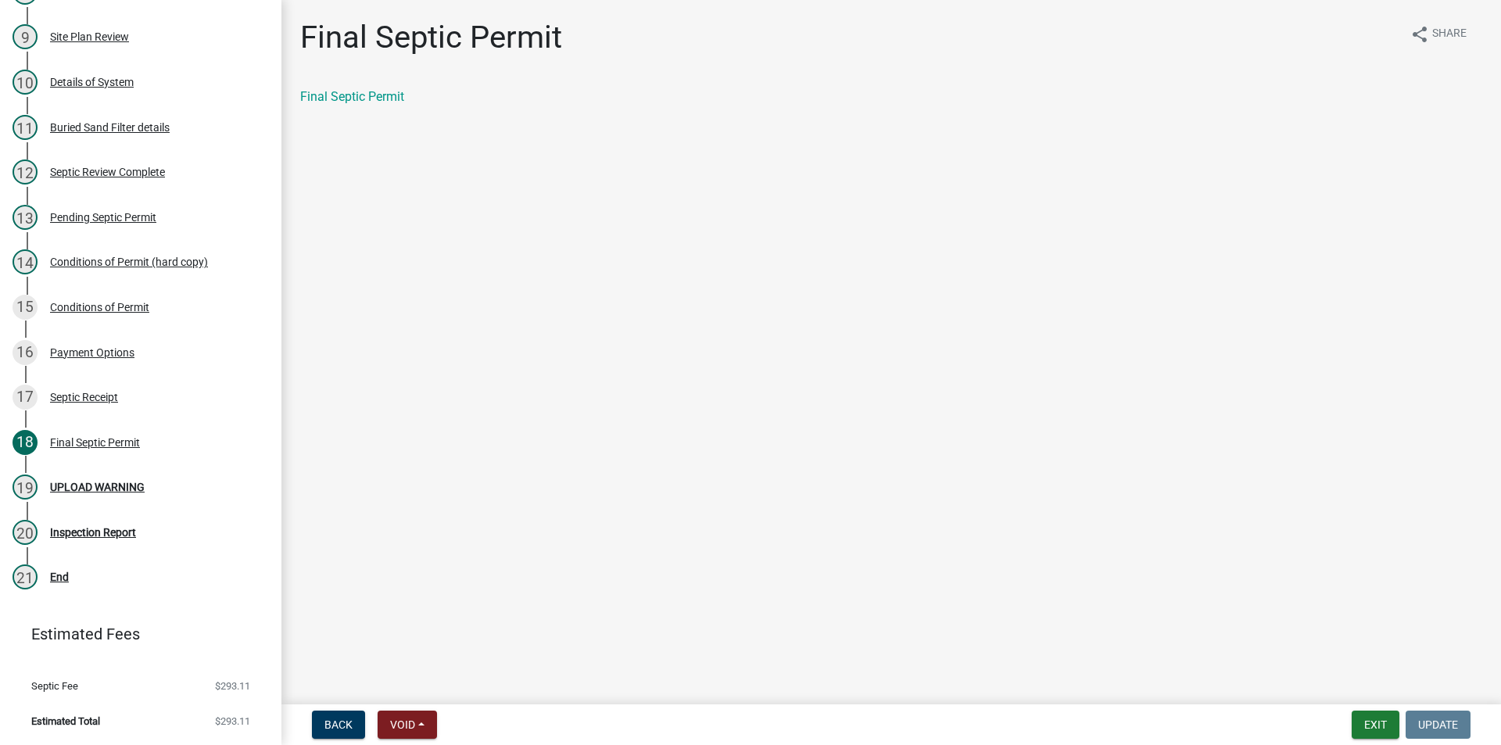
click at [342, 116] on div "Final Septic Permit" at bounding box center [892, 103] width 1206 height 31
click at [366, 76] on div "Final Septic Permit share Share Final Septic Permit" at bounding box center [892, 76] width 1206 height 114
click at [367, 88] on div "Final Septic Permit" at bounding box center [891, 97] width 1182 height 19
click at [378, 93] on link "Final Septic Permit" at bounding box center [352, 96] width 104 height 15
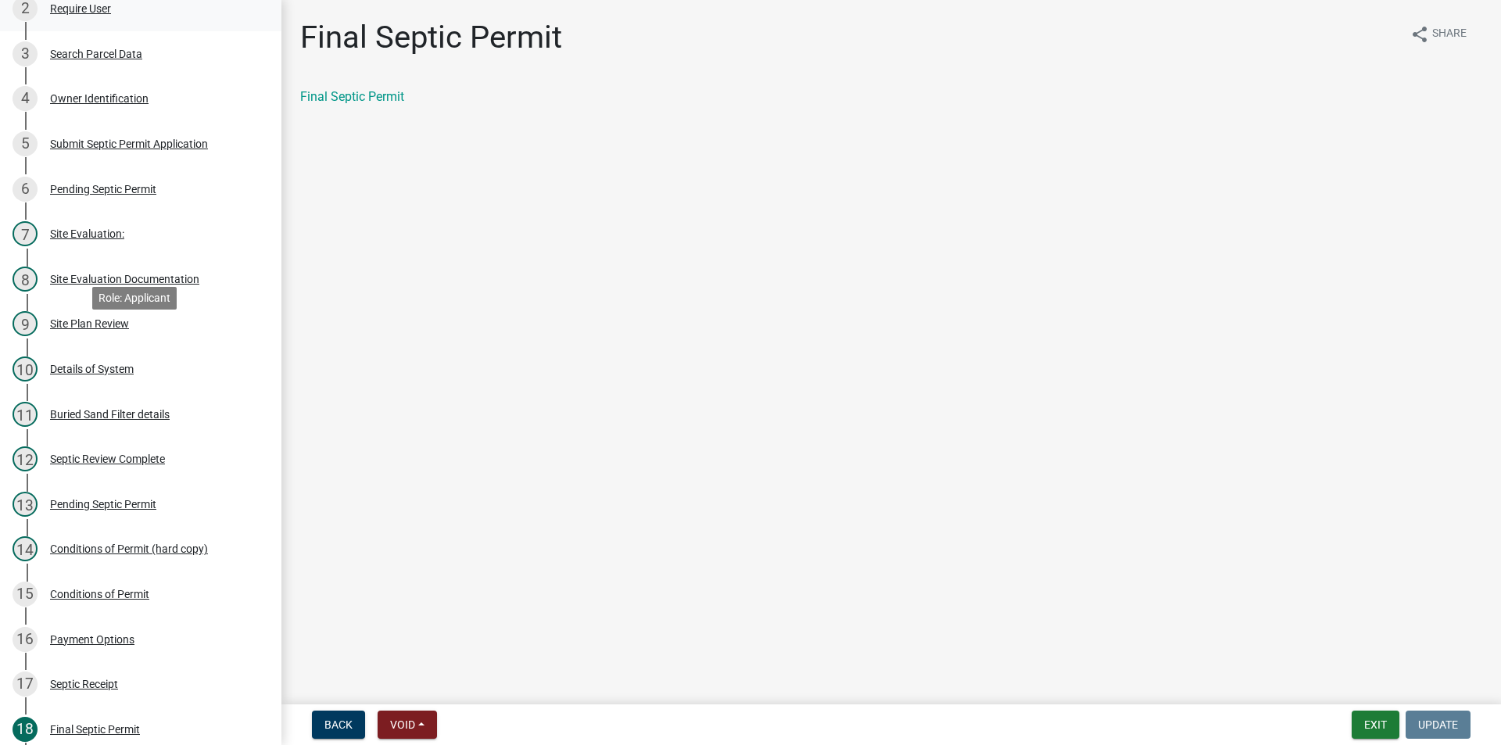
scroll to position [41, 0]
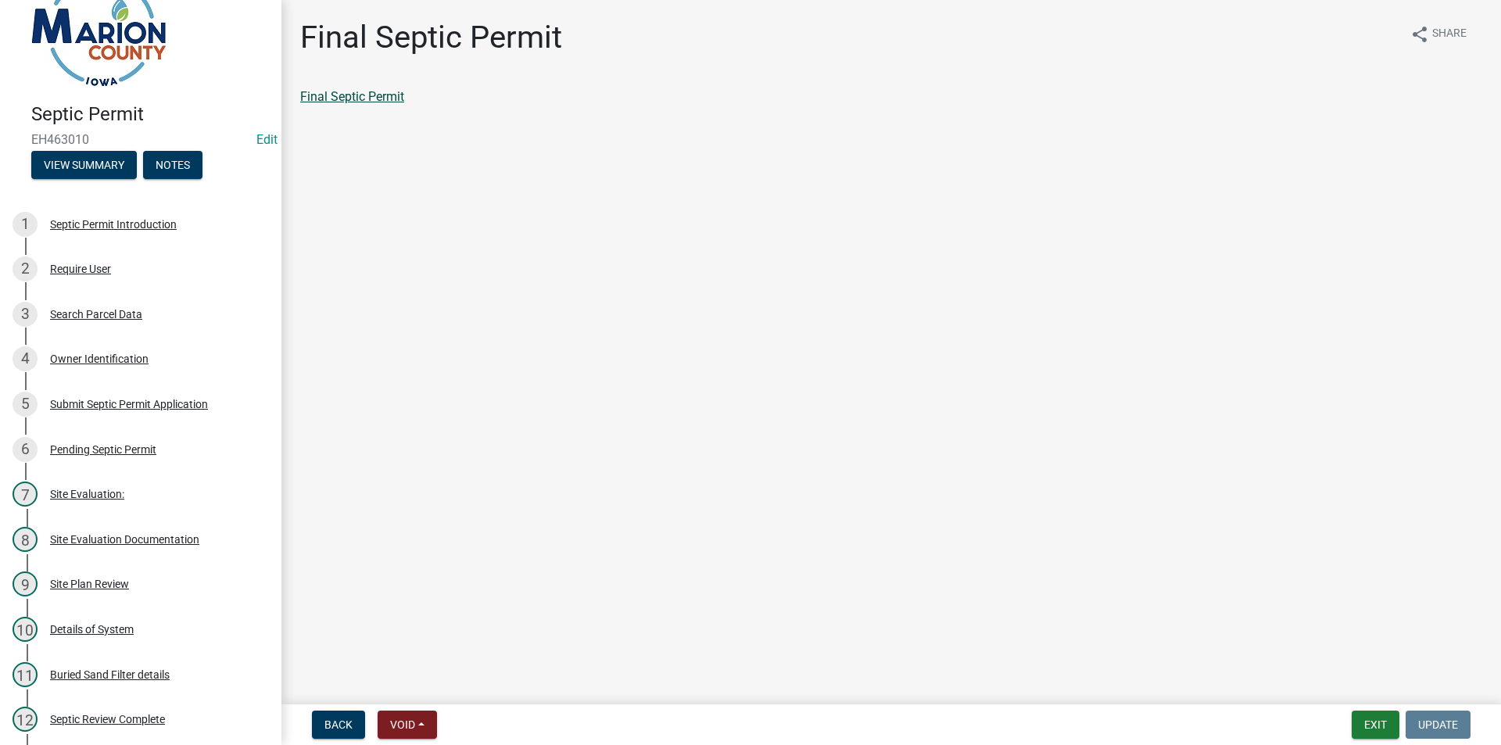
click at [362, 97] on link "Final Septic Permit" at bounding box center [352, 96] width 104 height 15
click at [1384, 718] on button "Exit" at bounding box center [1376, 725] width 48 height 28
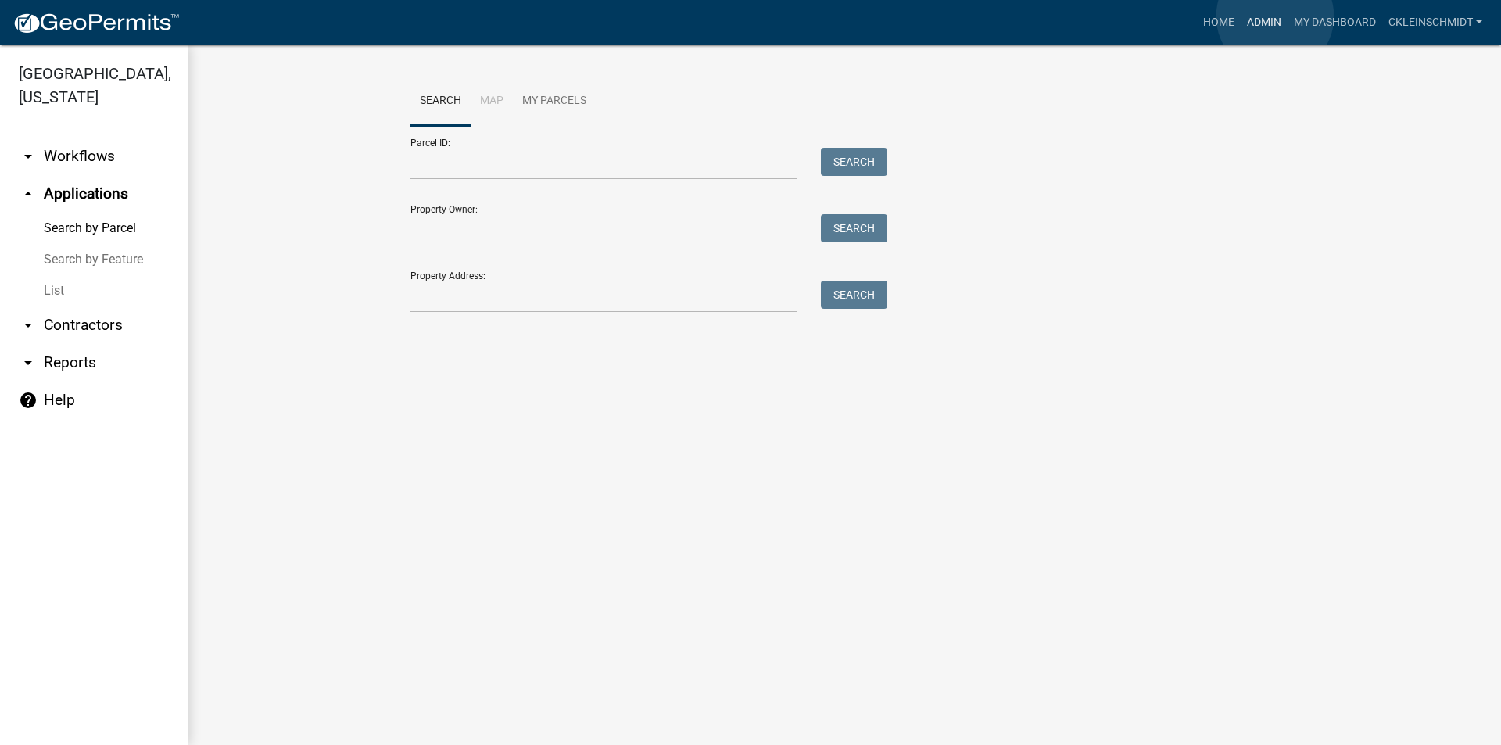
click at [1275, 16] on link "Admin" at bounding box center [1264, 23] width 47 height 30
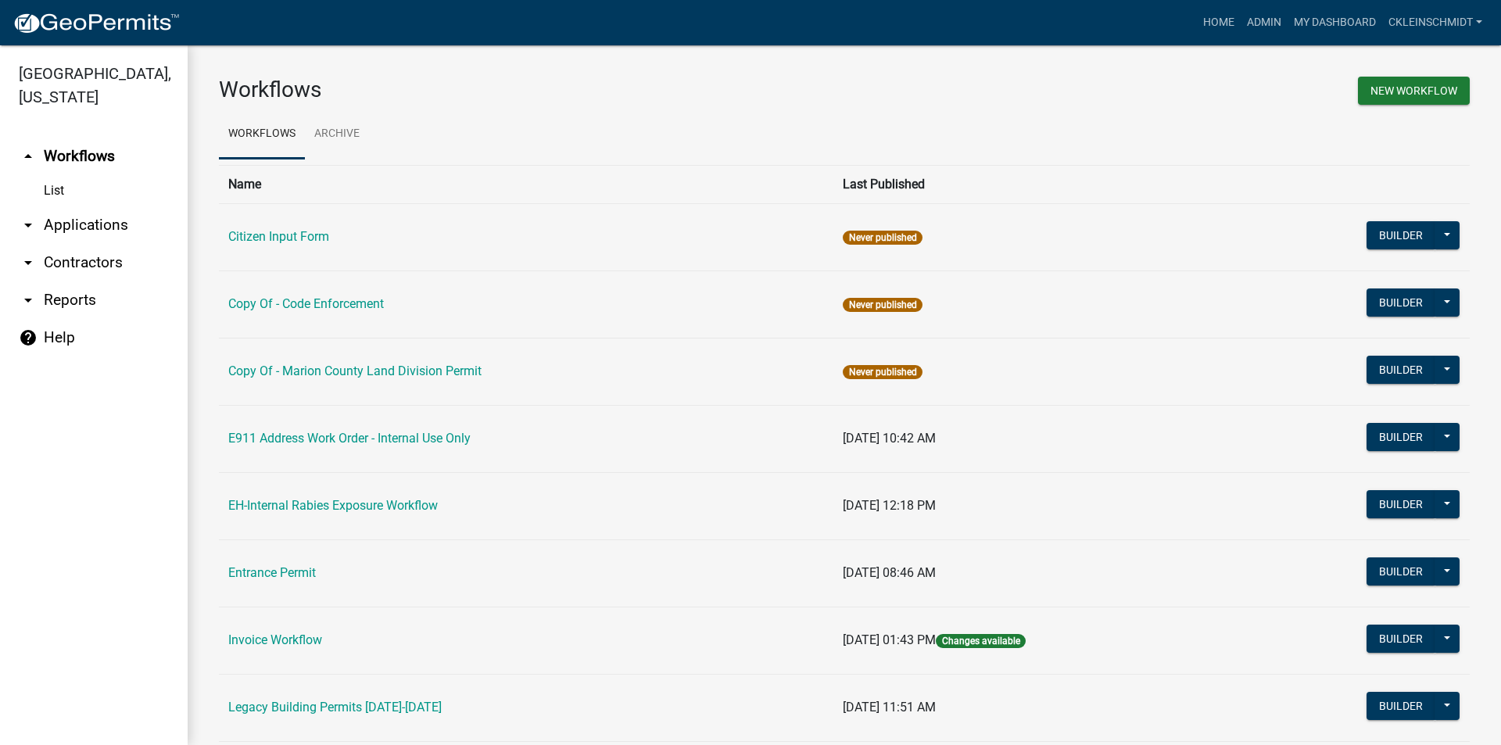
drag, startPoint x: 52, startPoint y: 206, endPoint x: 165, endPoint y: 229, distance: 114.9
click at [52, 206] on link "arrow_drop_down Applications" at bounding box center [94, 225] width 188 height 38
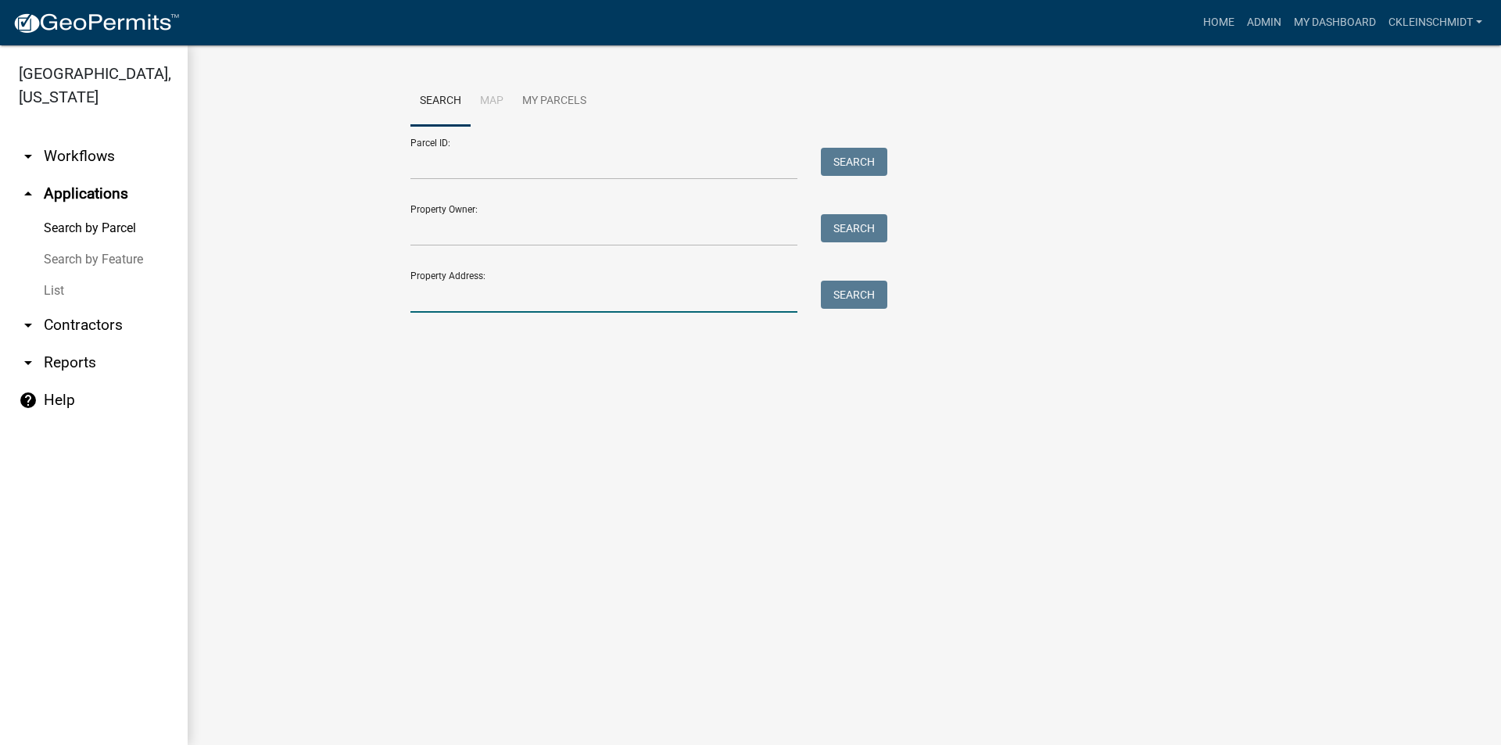
click at [636, 299] on input "Property Address:" at bounding box center [604, 297] width 387 height 32
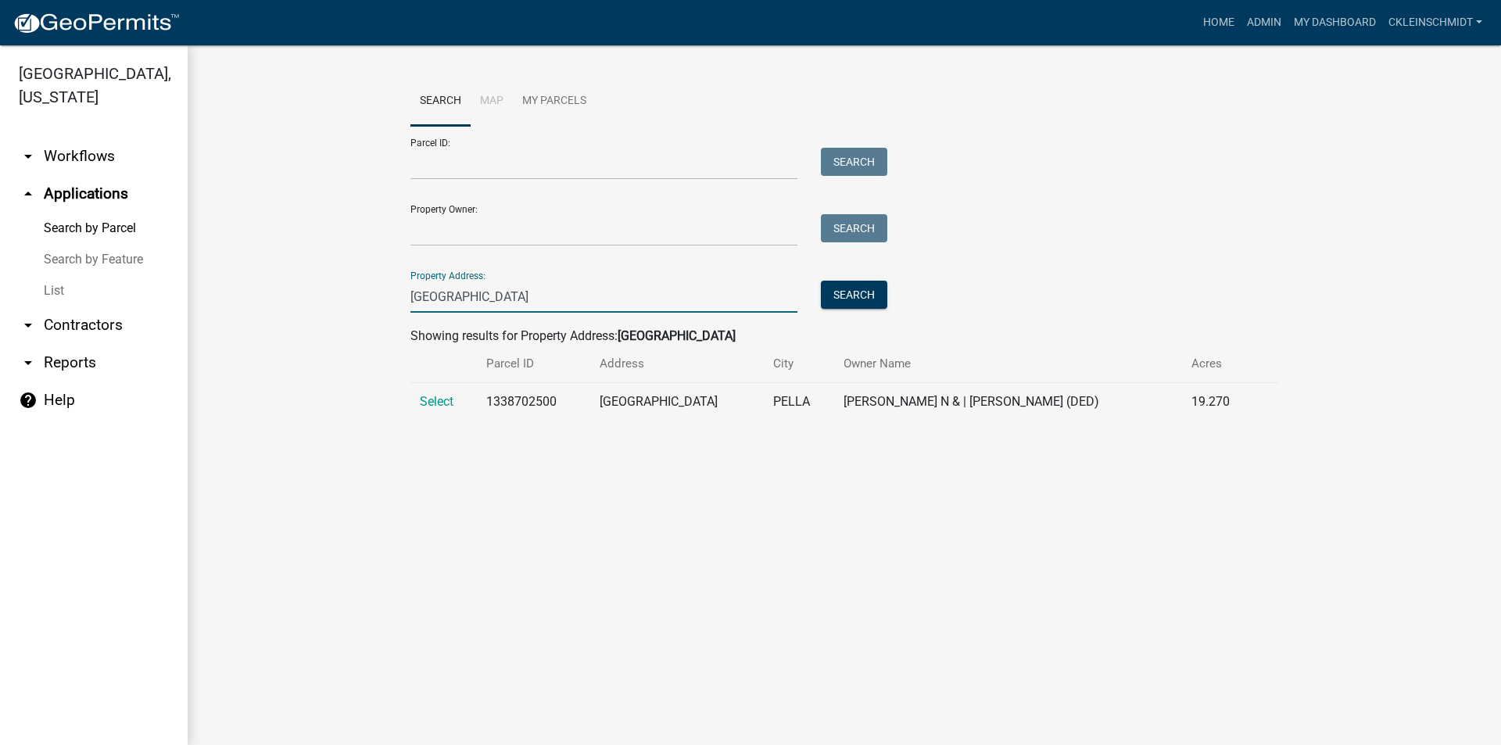
type input "[GEOGRAPHIC_DATA]"
click at [453, 393] on td "Select" at bounding box center [444, 402] width 66 height 38
click at [446, 397] on span "Select" at bounding box center [437, 401] width 34 height 15
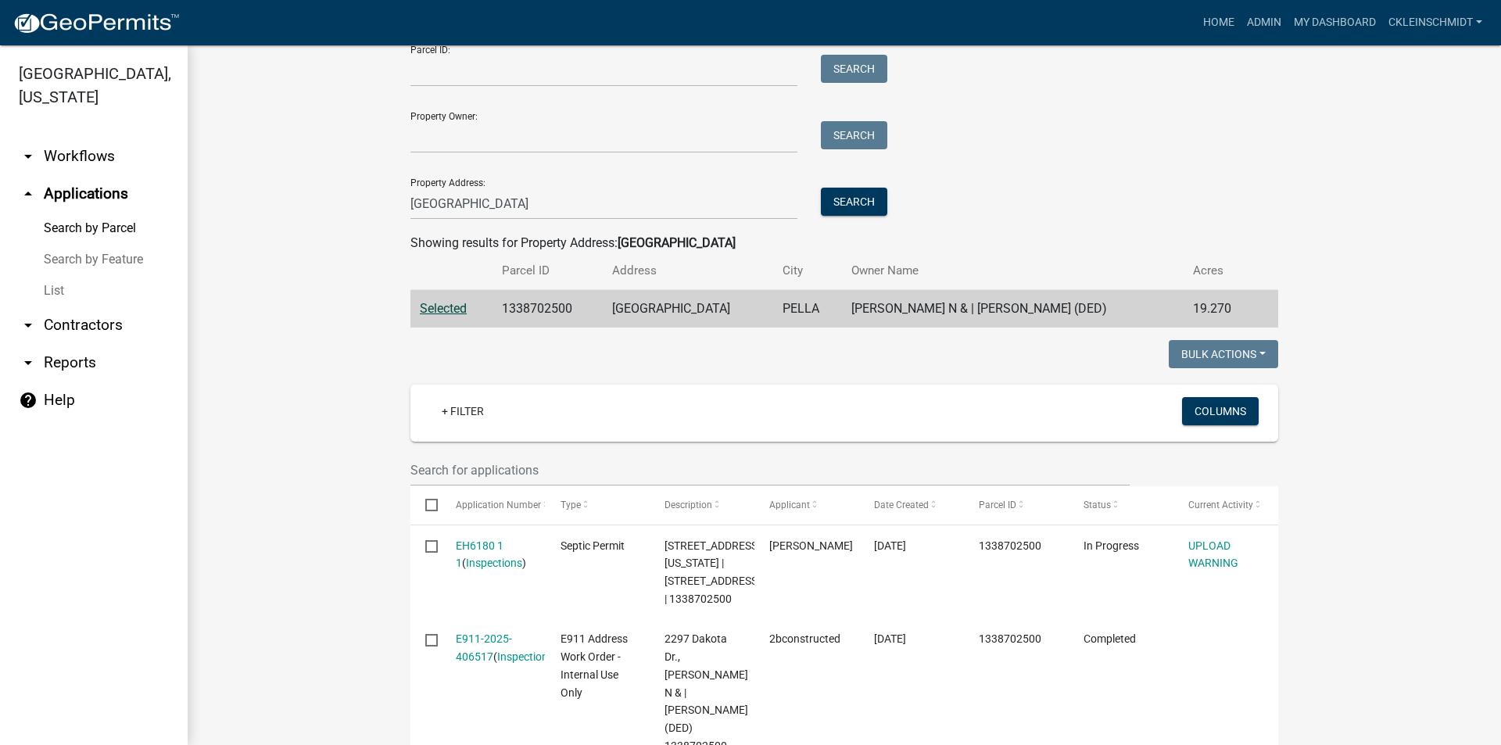
scroll to position [313, 0]
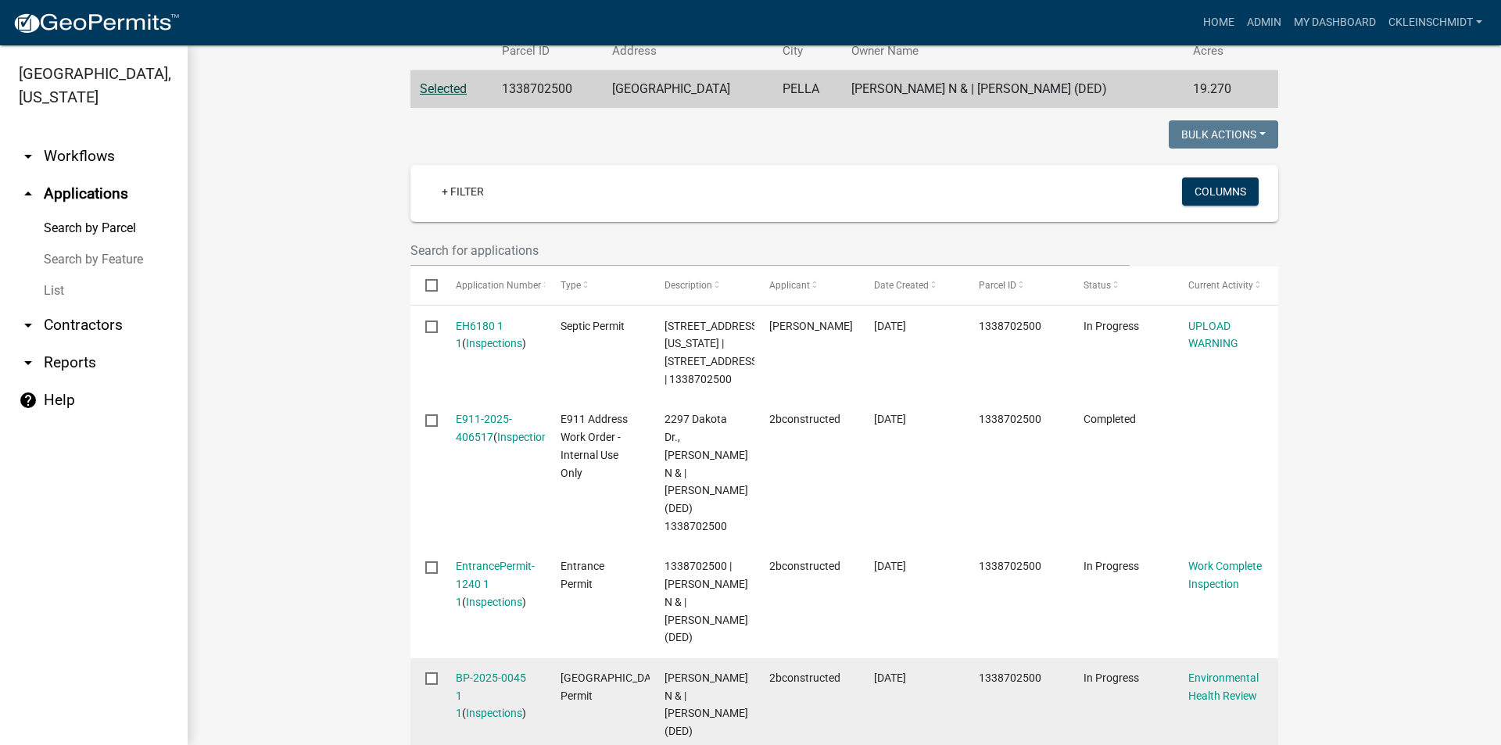
click at [469, 668] on datatable-body-cell "BP-2025-0045 1 1 ( Inspections )" at bounding box center [492, 740] width 105 height 165
click at [472, 678] on link "BP-2025-0045 1 1" at bounding box center [491, 696] width 70 height 48
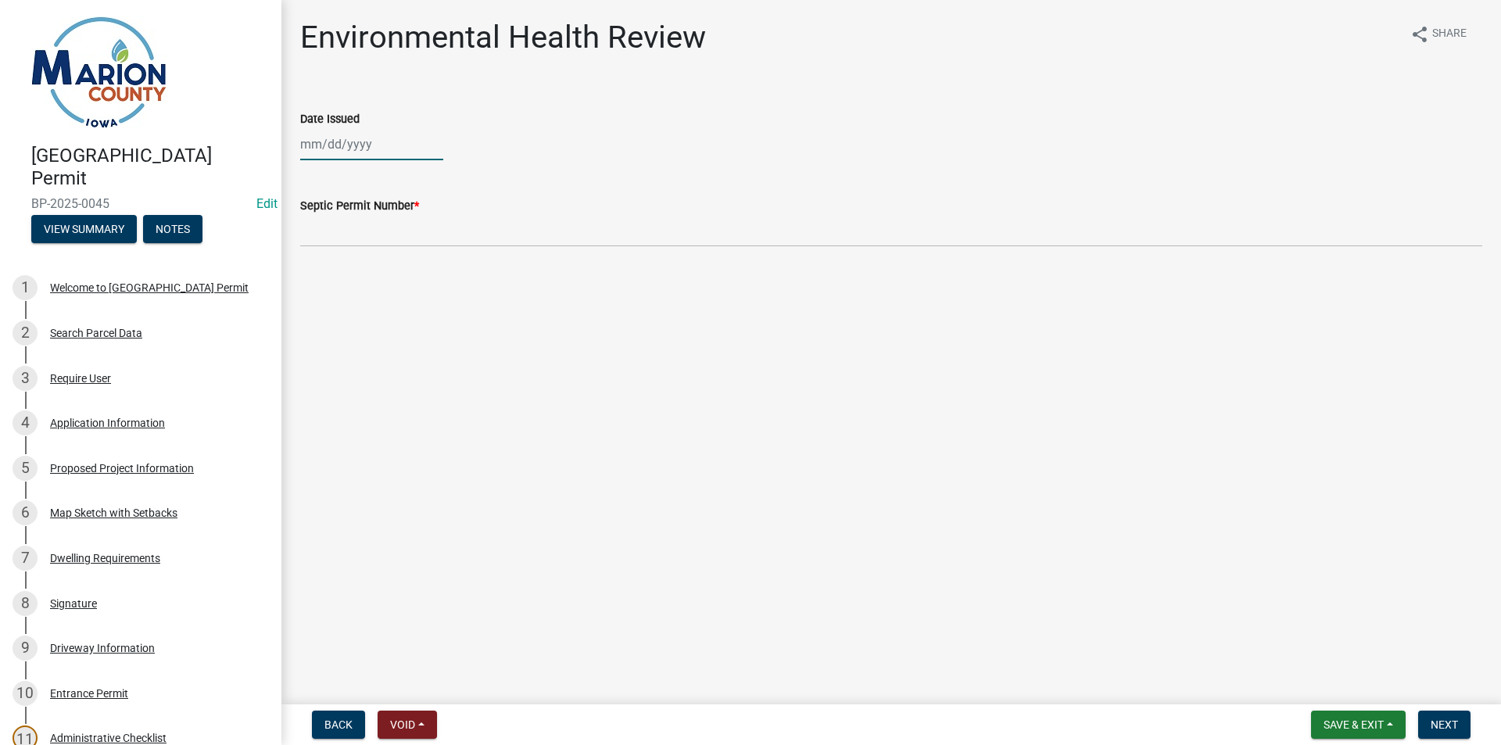
click at [324, 151] on div at bounding box center [371, 144] width 143 height 32
select select "8"
select select "2025"
click at [365, 292] on div "20" at bounding box center [365, 302] width 25 height 25
type input "[DATE]"
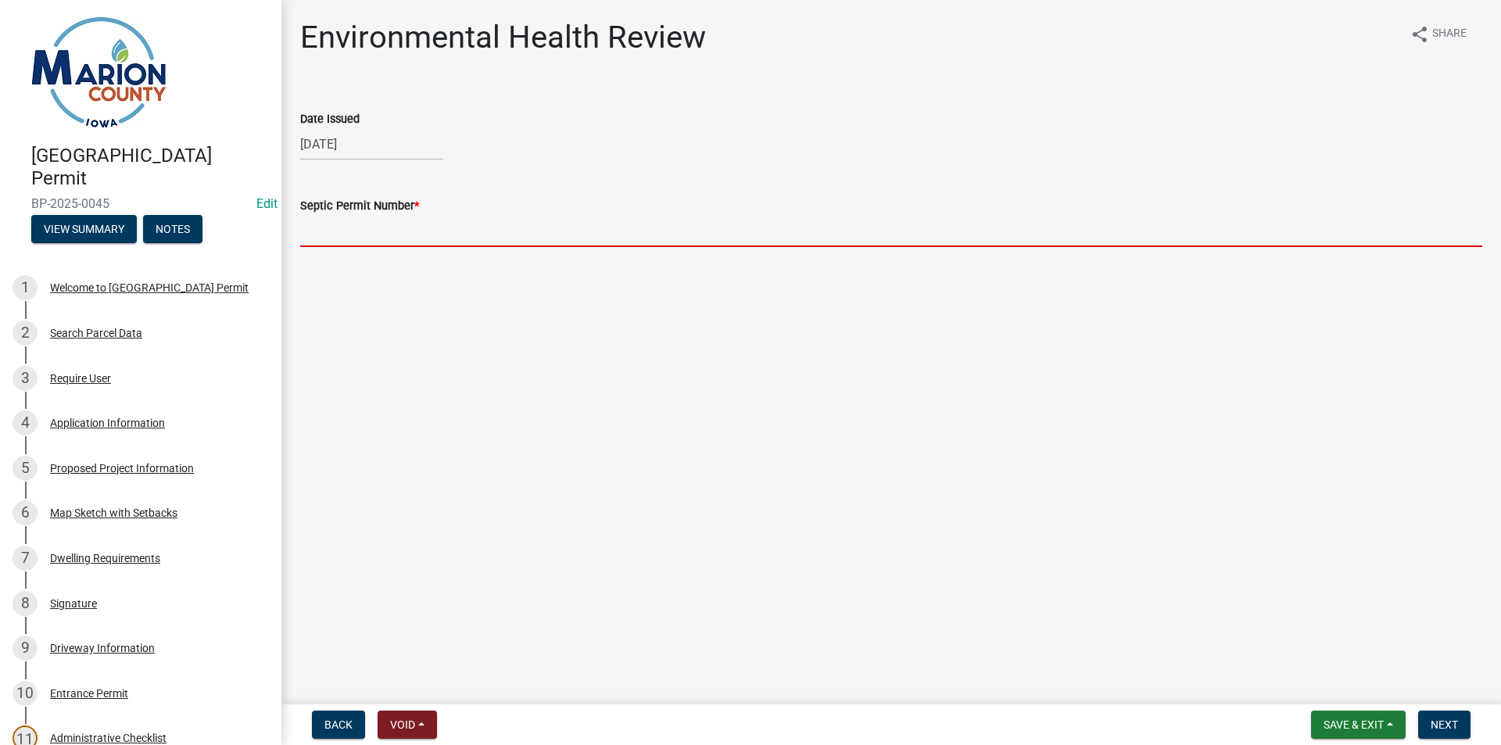
click at [368, 242] on input "Septic Permit Number *" at bounding box center [891, 231] width 1182 height 32
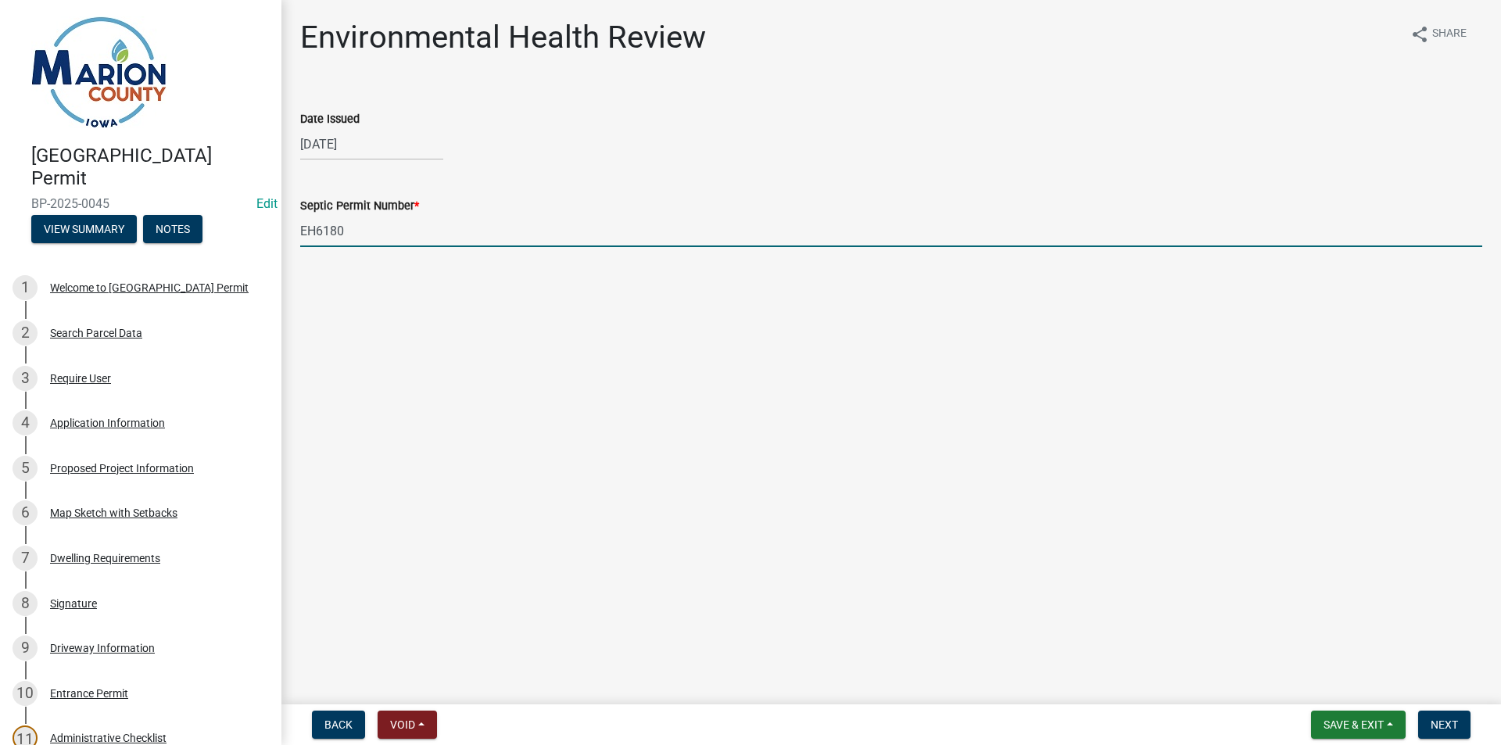
type input "EH6180"
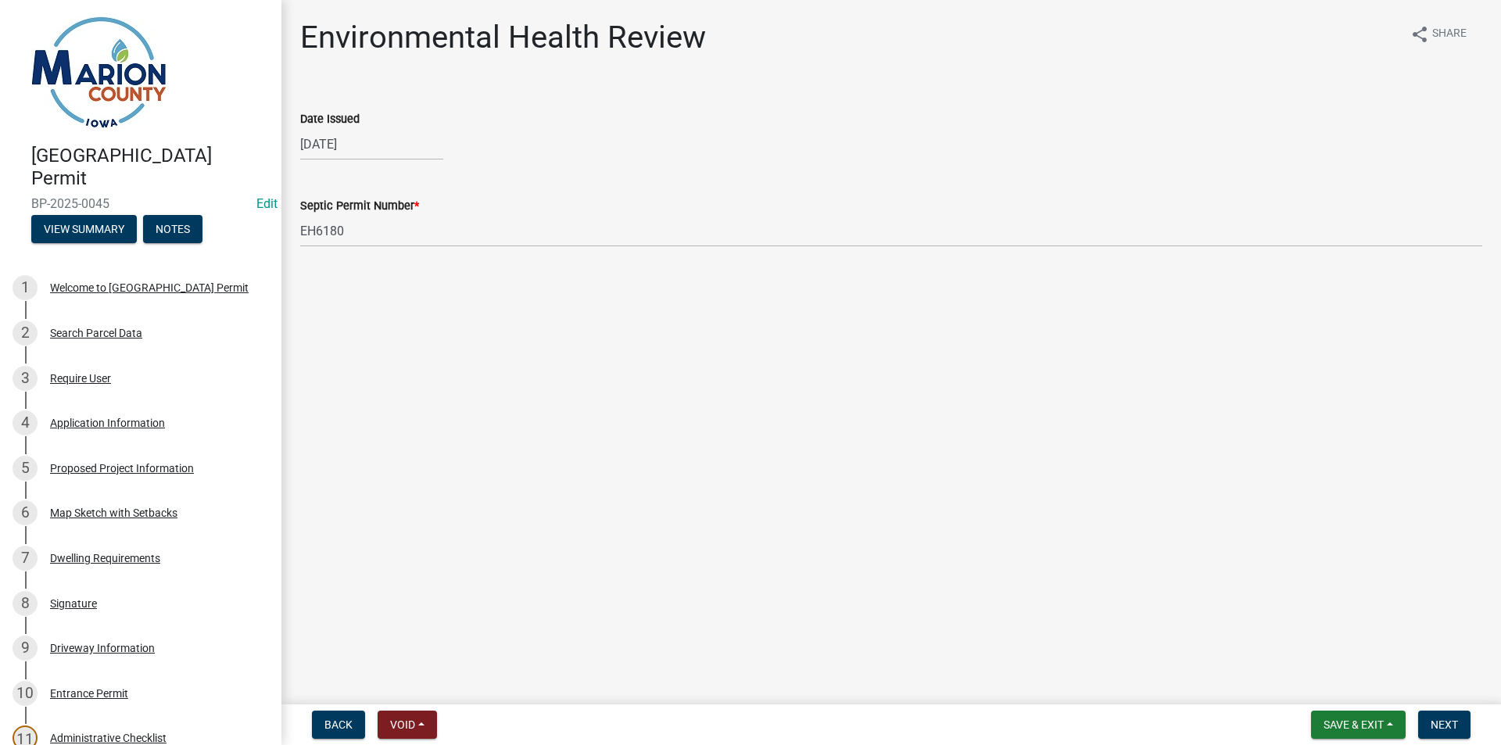
click at [1459, 710] on nav "Back Void Withdraw Lock Expire Void Save & Exit Save Save & Exit Next" at bounding box center [891, 725] width 1220 height 41
click at [1453, 719] on span "Next" at bounding box center [1444, 725] width 27 height 13
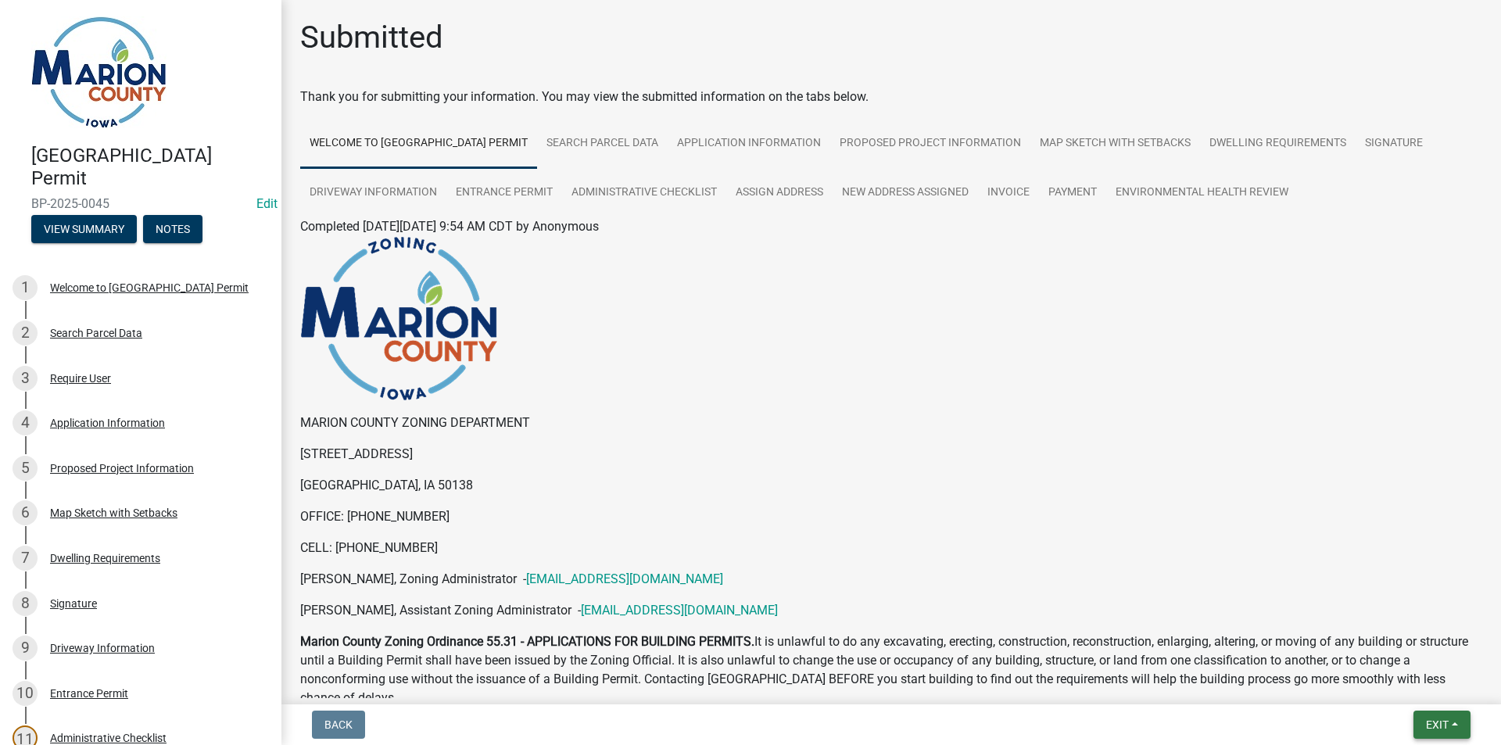
click at [1446, 730] on span "Exit" at bounding box center [1437, 725] width 23 height 13
click at [735, 358] on p at bounding box center [891, 318] width 1182 height 165
click at [157, 423] on div "Application Information" at bounding box center [107, 423] width 115 height 11
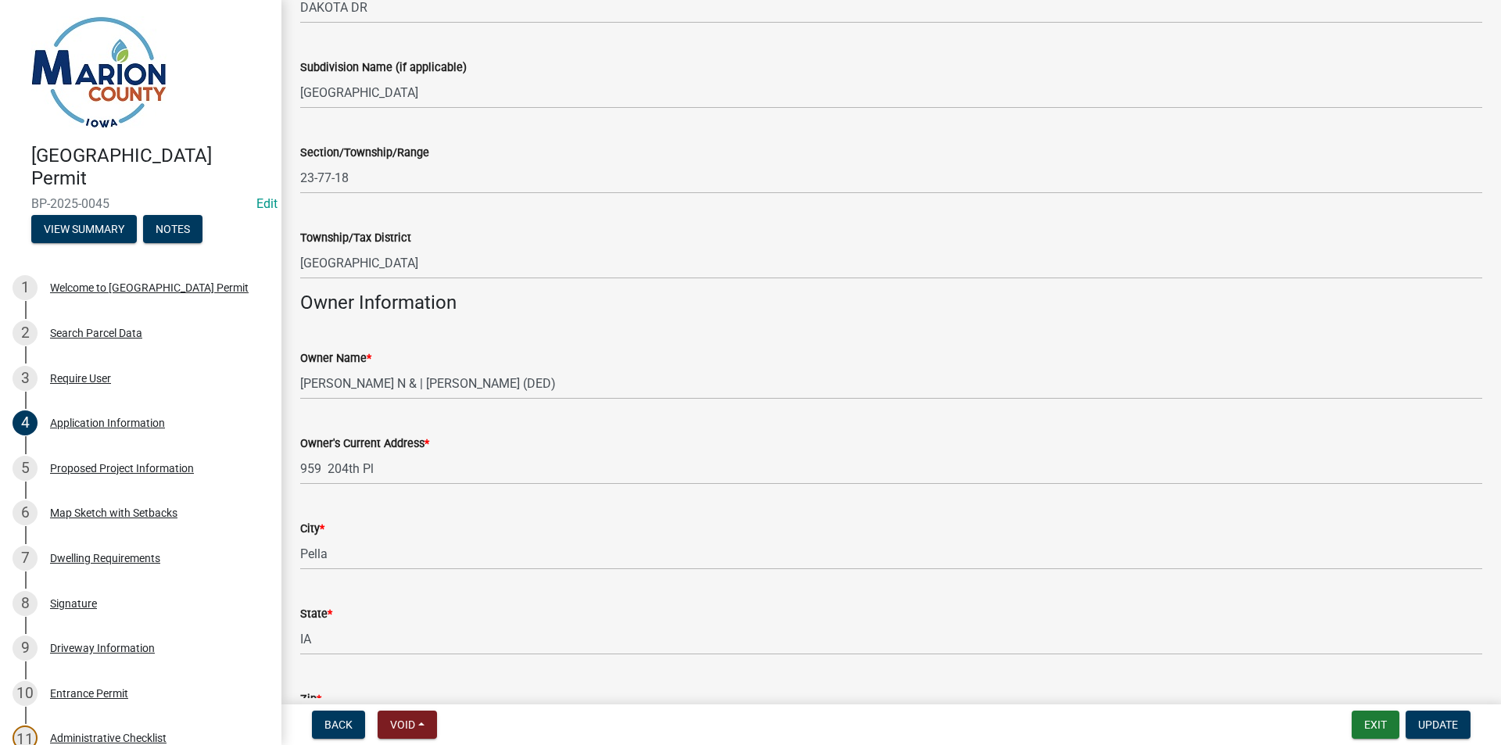
scroll to position [967, 0]
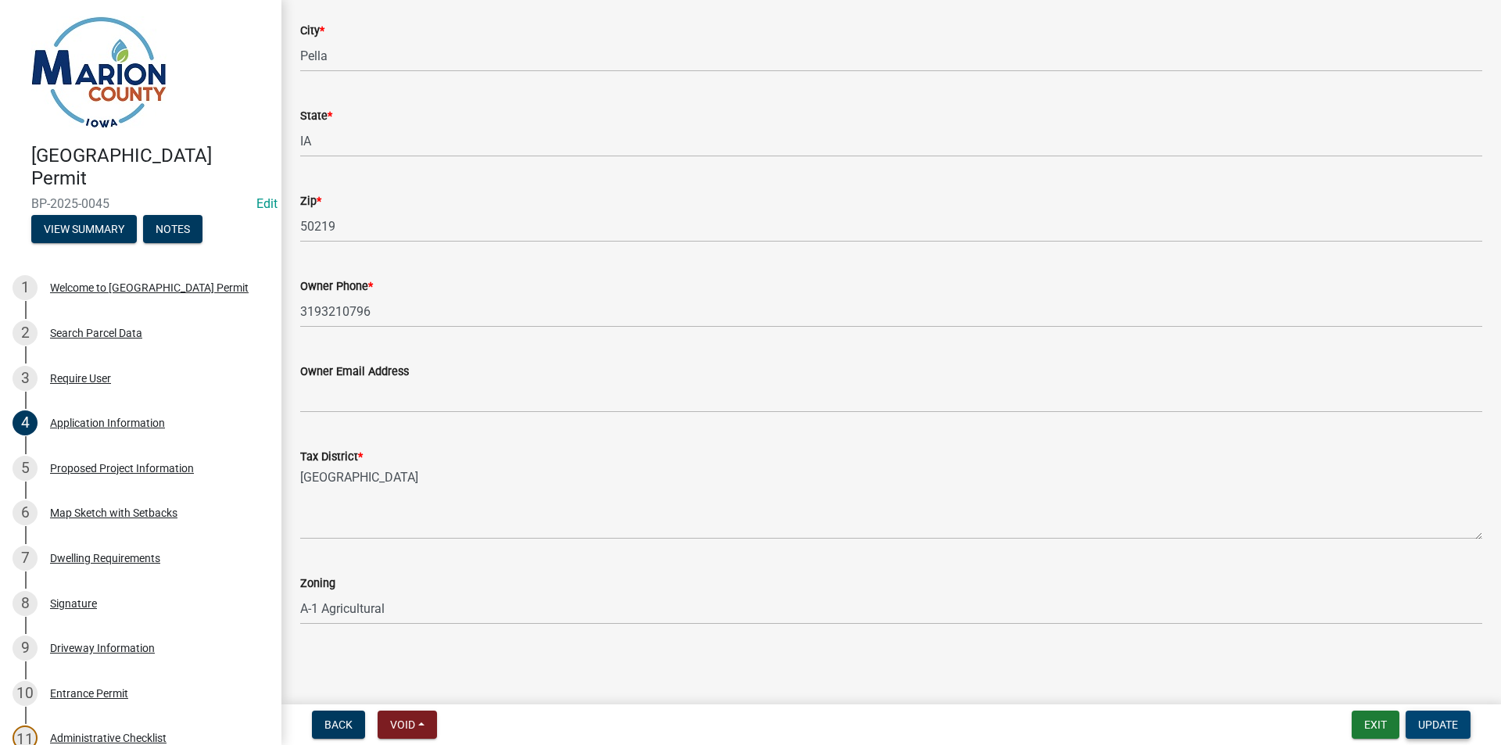
click at [1434, 725] on span "Update" at bounding box center [1438, 725] width 40 height 13
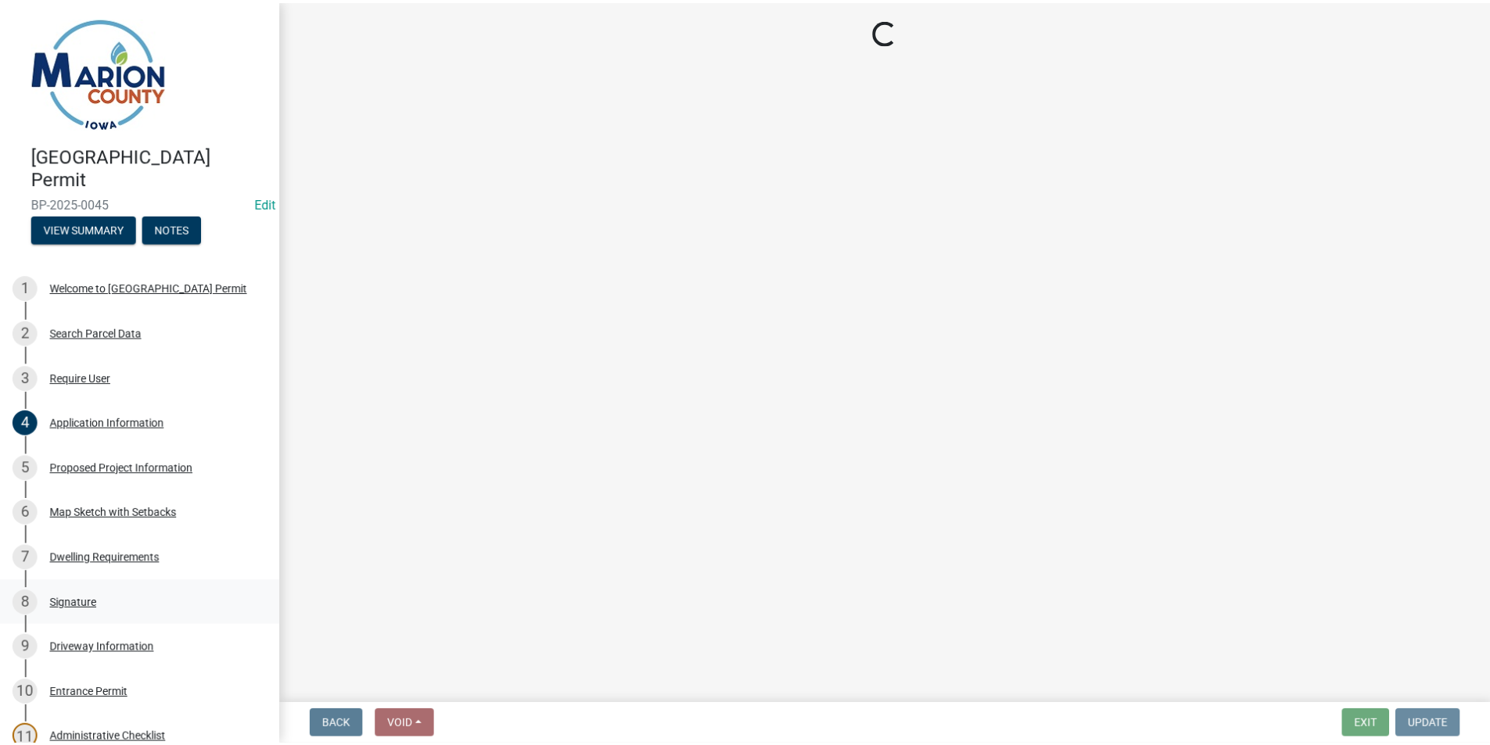
scroll to position [0, 0]
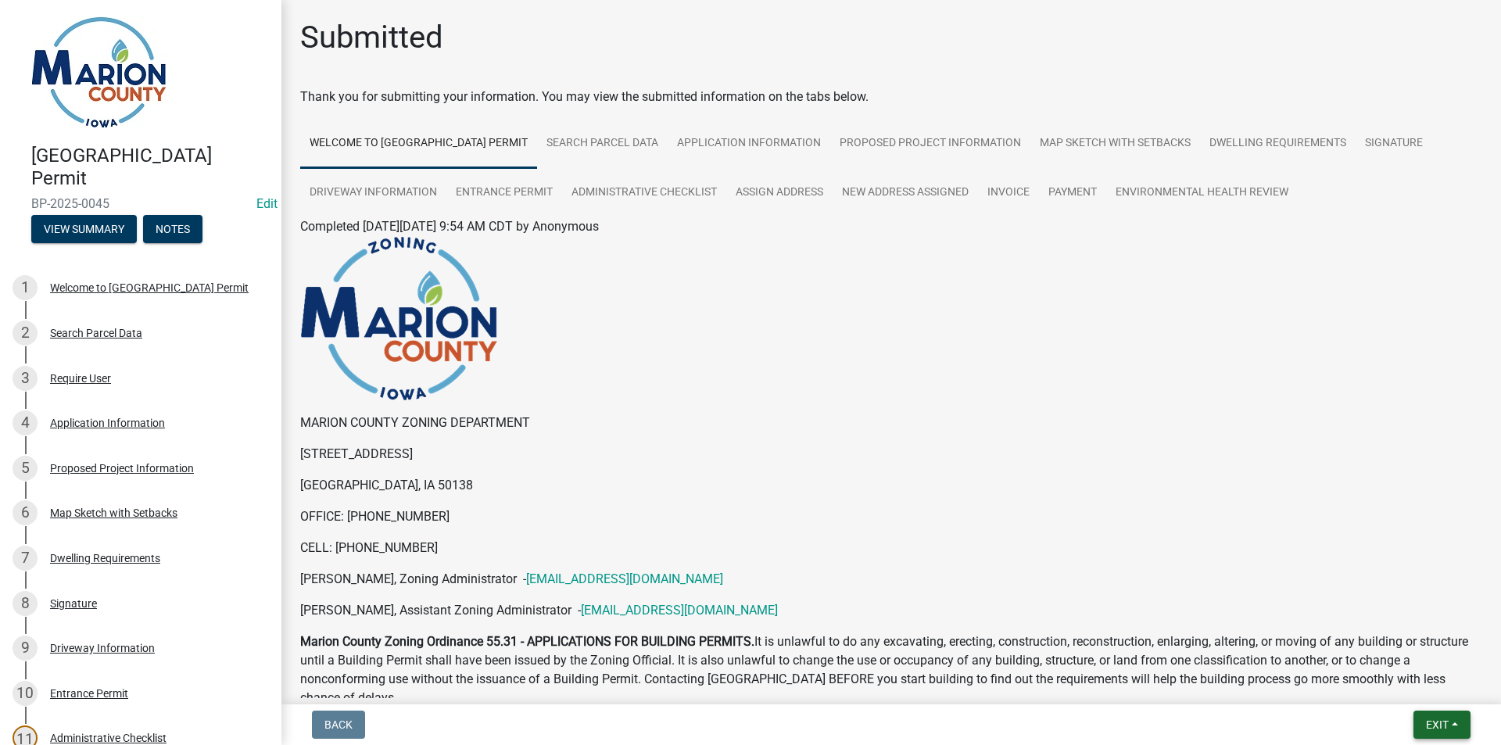
click at [1452, 722] on button "Exit" at bounding box center [1442, 725] width 57 height 28
click at [1425, 684] on button "Save & Exit" at bounding box center [1408, 684] width 125 height 38
